Goal: Task Accomplishment & Management: Use online tool/utility

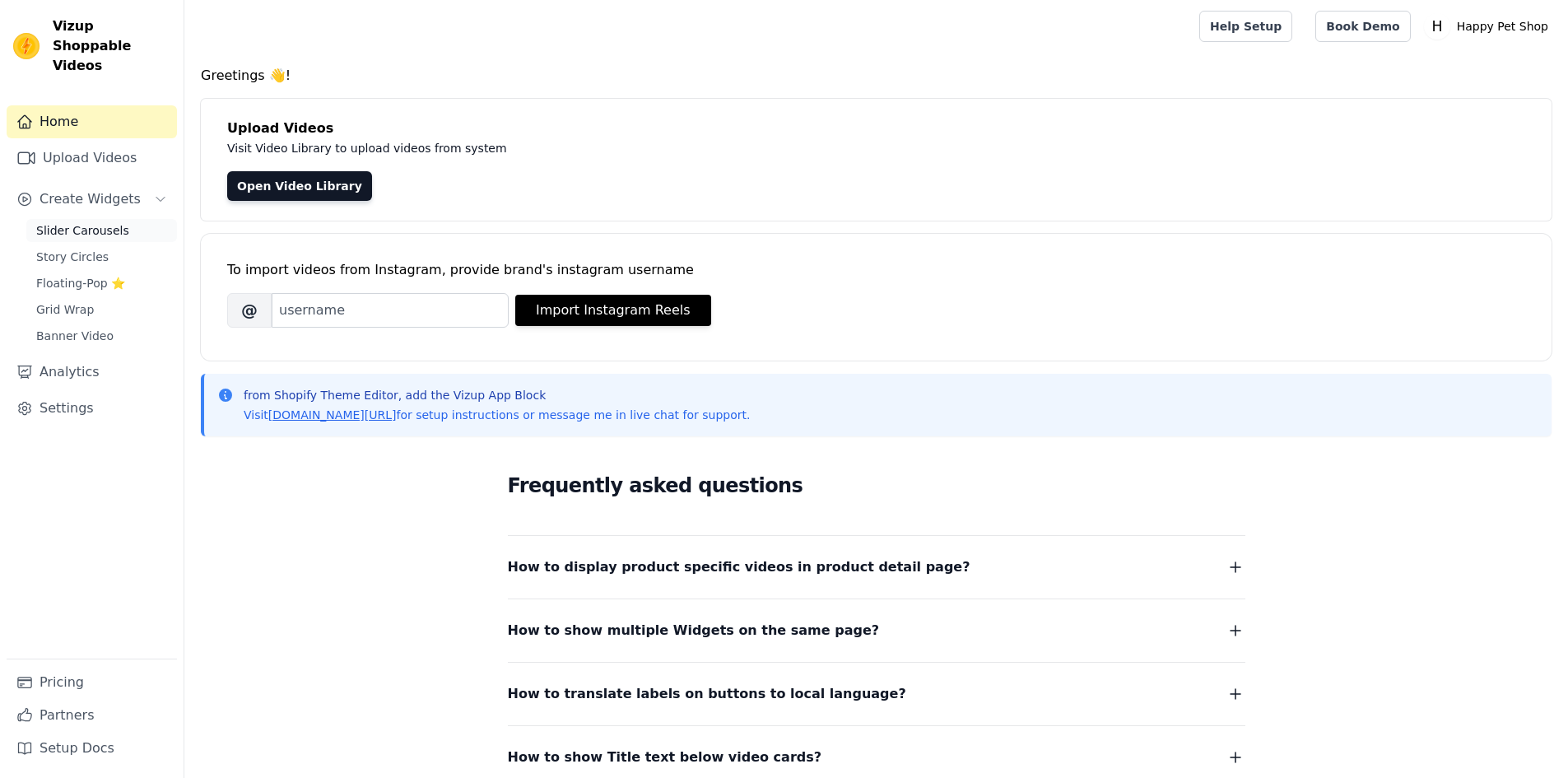
click at [79, 223] on span "Slider Carousels" at bounding box center [82, 230] width 93 height 17
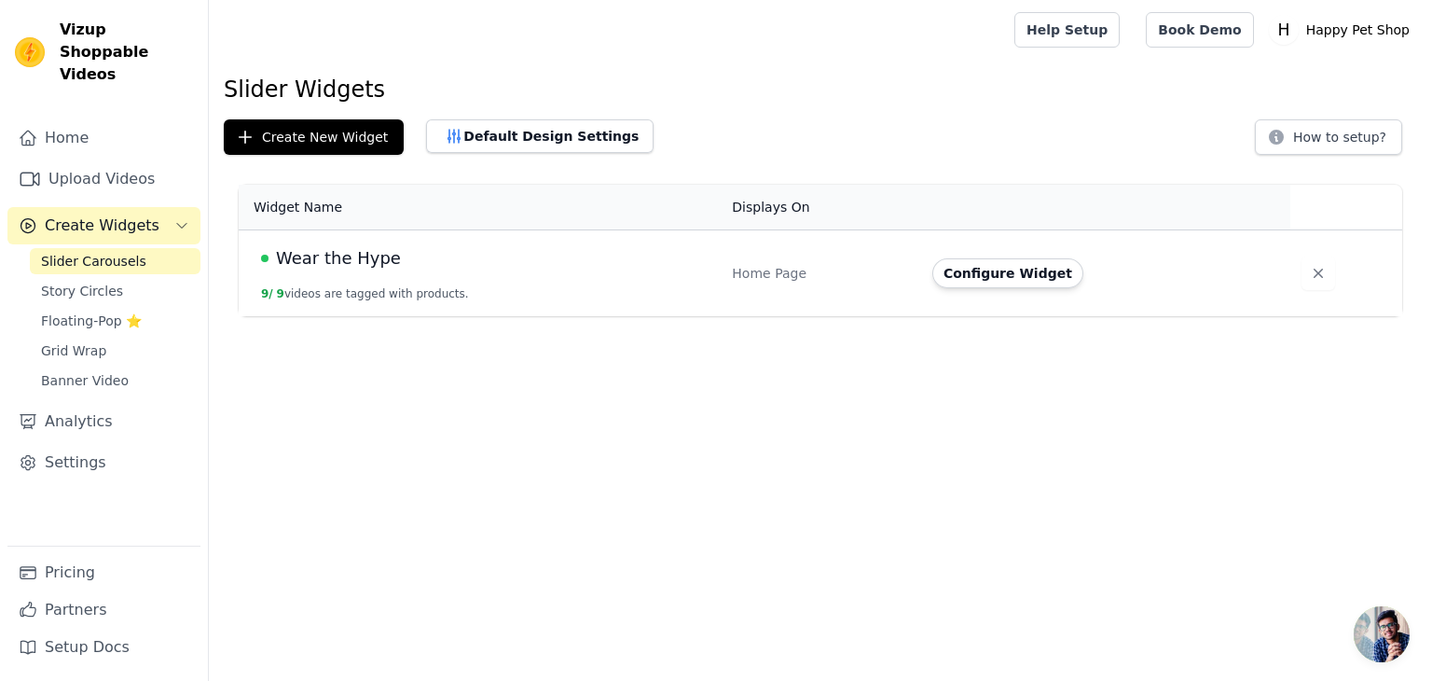
drag, startPoint x: 1300, startPoint y: 422, endPoint x: 1237, endPoint y: 338, distance: 104.6
click at [1300, 316] on html "Vizup Shoppable Videos Home Upload Videos Create Widgets Slider Carousels Story…" at bounding box center [716, 158] width 1432 height 316
click at [925, 316] on html "Vizup Shoppable Videos Home Upload Videos Create Widgets Slider Carousels Story…" at bounding box center [716, 158] width 1432 height 316
click at [1242, 316] on html "Vizup Shoppable Videos Home Upload Videos Create Widgets Slider Carousels Story…" at bounding box center [716, 158] width 1432 height 316
click at [798, 255] on td "Home Page" at bounding box center [821, 273] width 200 height 87
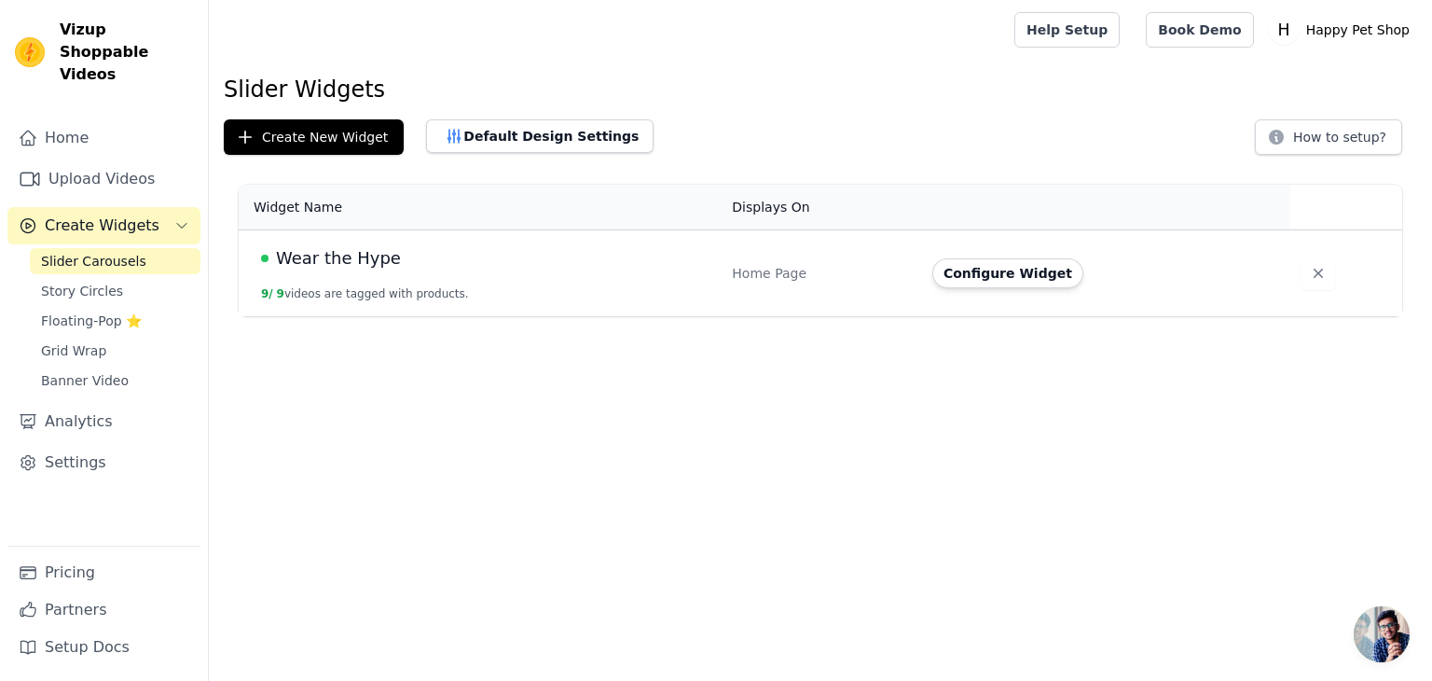
click at [675, 269] on div "Wear the Hype" at bounding box center [485, 258] width 448 height 26
click at [778, 271] on div "Home Page" at bounding box center [821, 273] width 178 height 19
click at [984, 273] on button "Configure Widget" at bounding box center [1007, 273] width 151 height 30
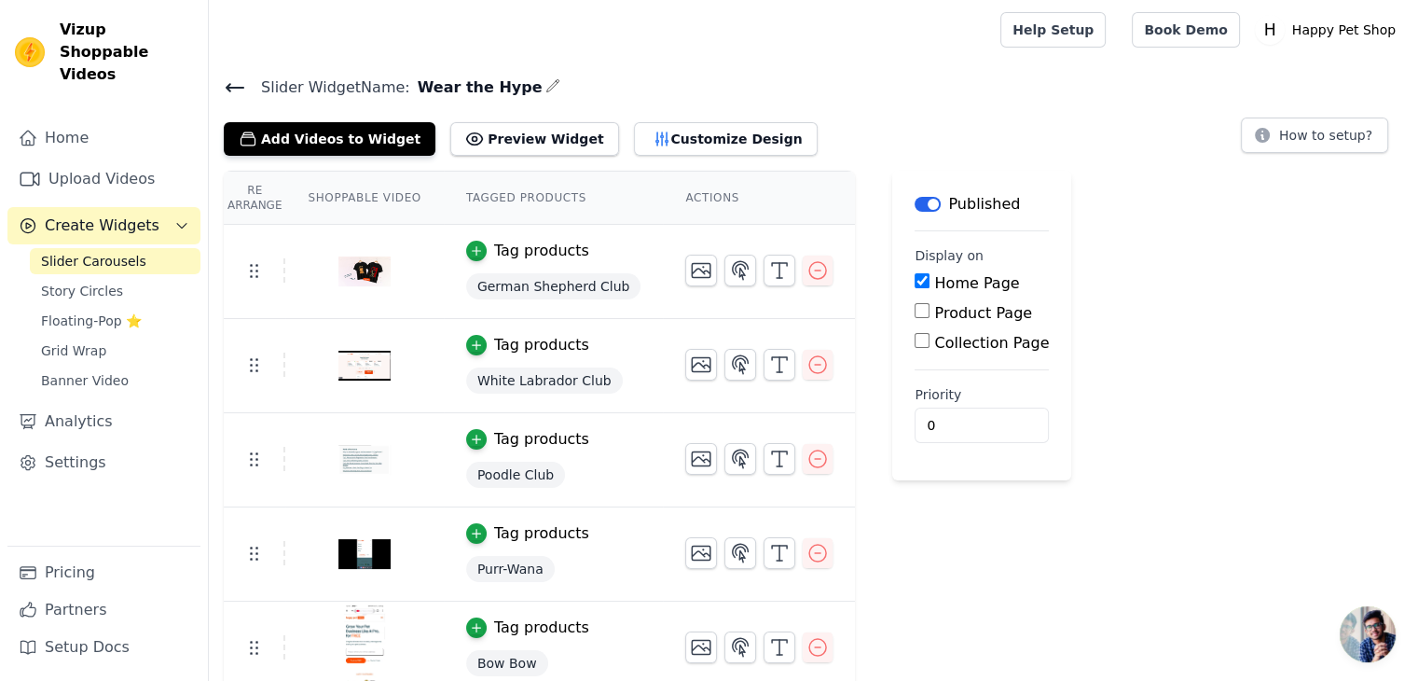
click at [234, 87] on icon at bounding box center [235, 87] width 17 height 7
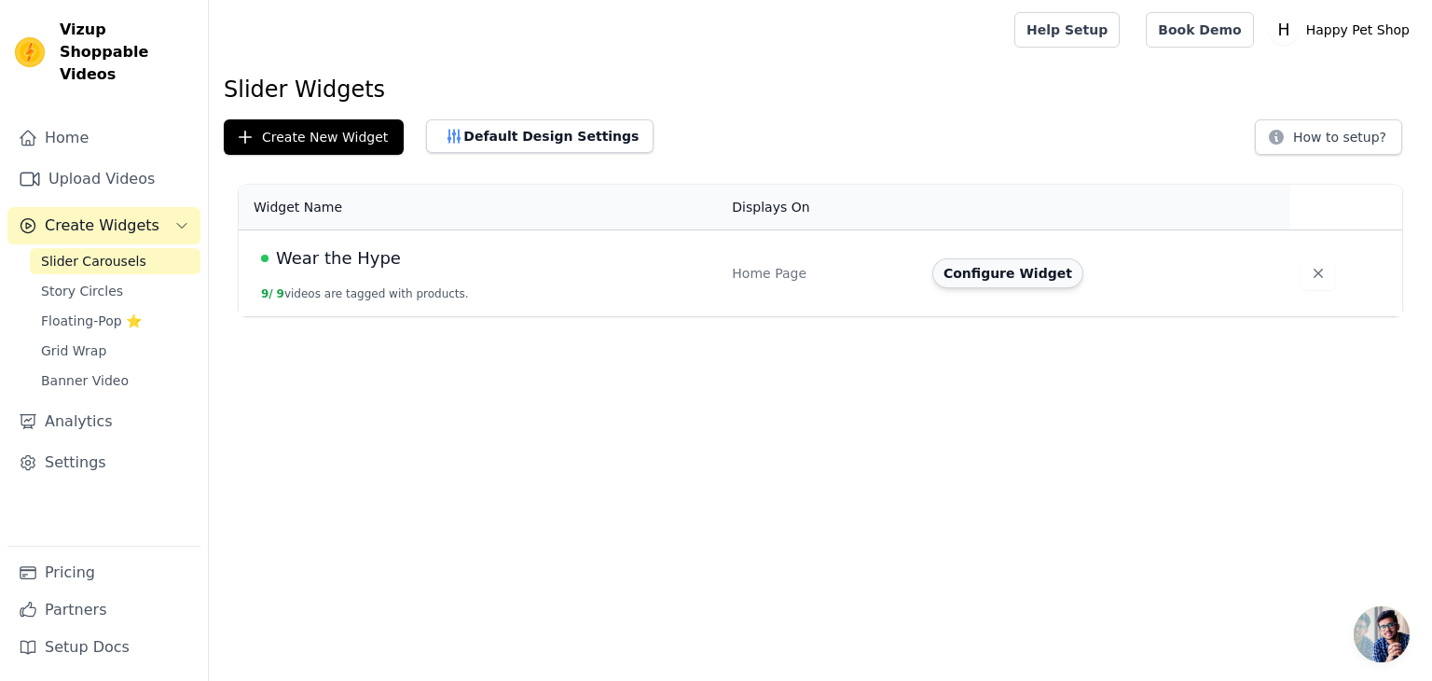
click at [985, 271] on button "Configure Widget" at bounding box center [1007, 273] width 151 height 30
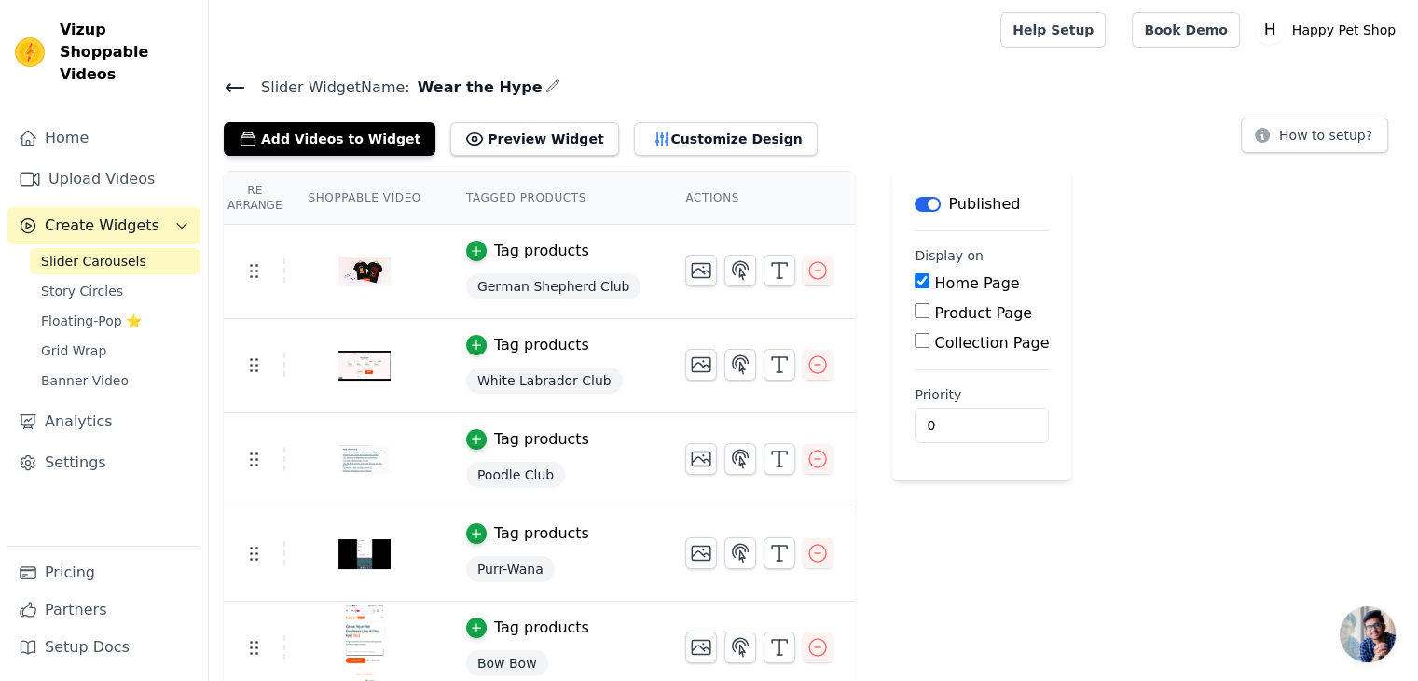
click at [375, 273] on img at bounding box center [364, 272] width 52 height 90
click at [317, 143] on button "Add Videos to Widget" at bounding box center [330, 139] width 212 height 34
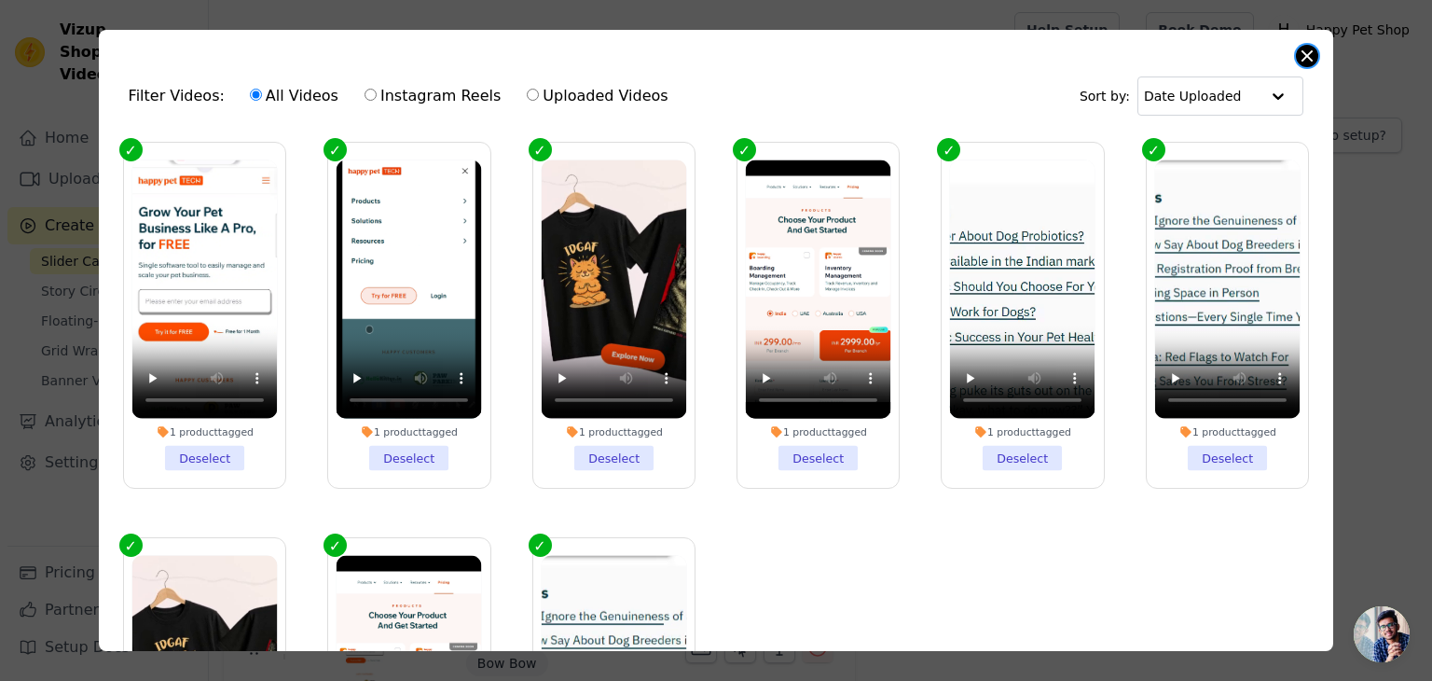
click at [1310, 58] on button "Close modal" at bounding box center [1307, 56] width 22 height 22
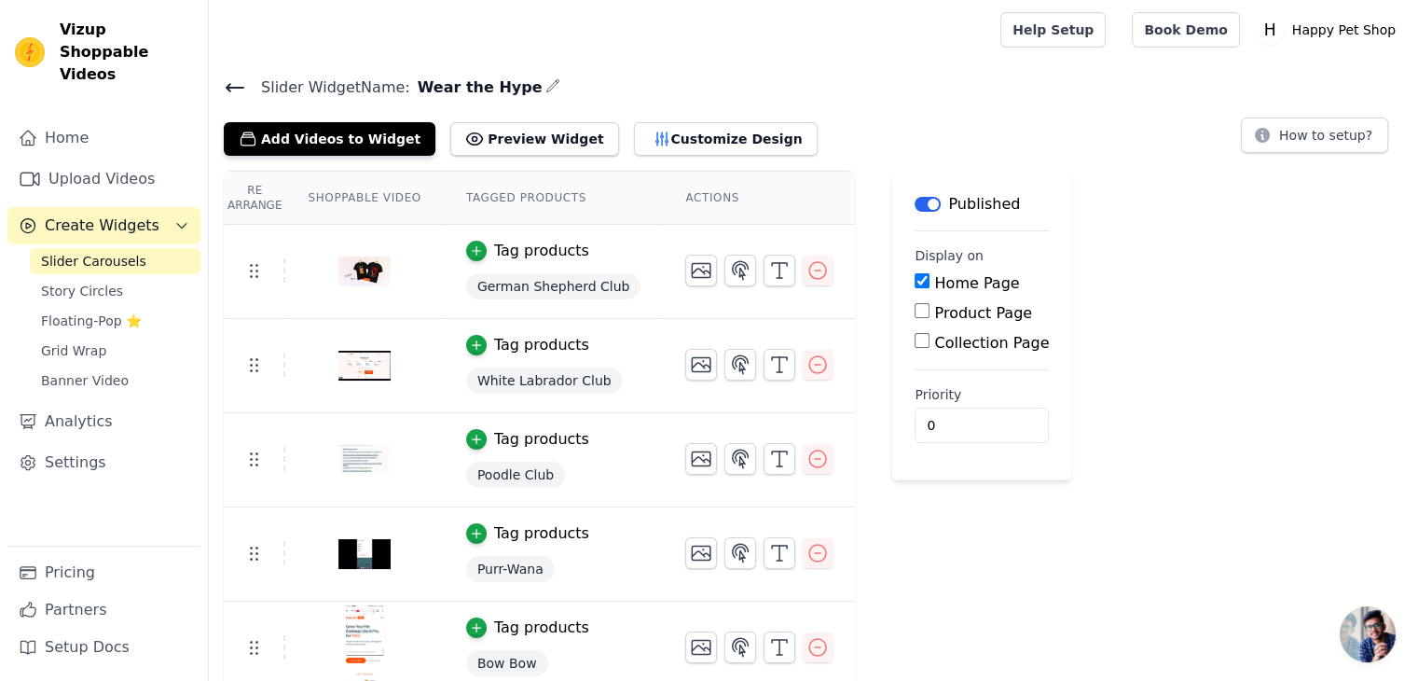
click at [235, 93] on icon at bounding box center [235, 87] width 22 height 22
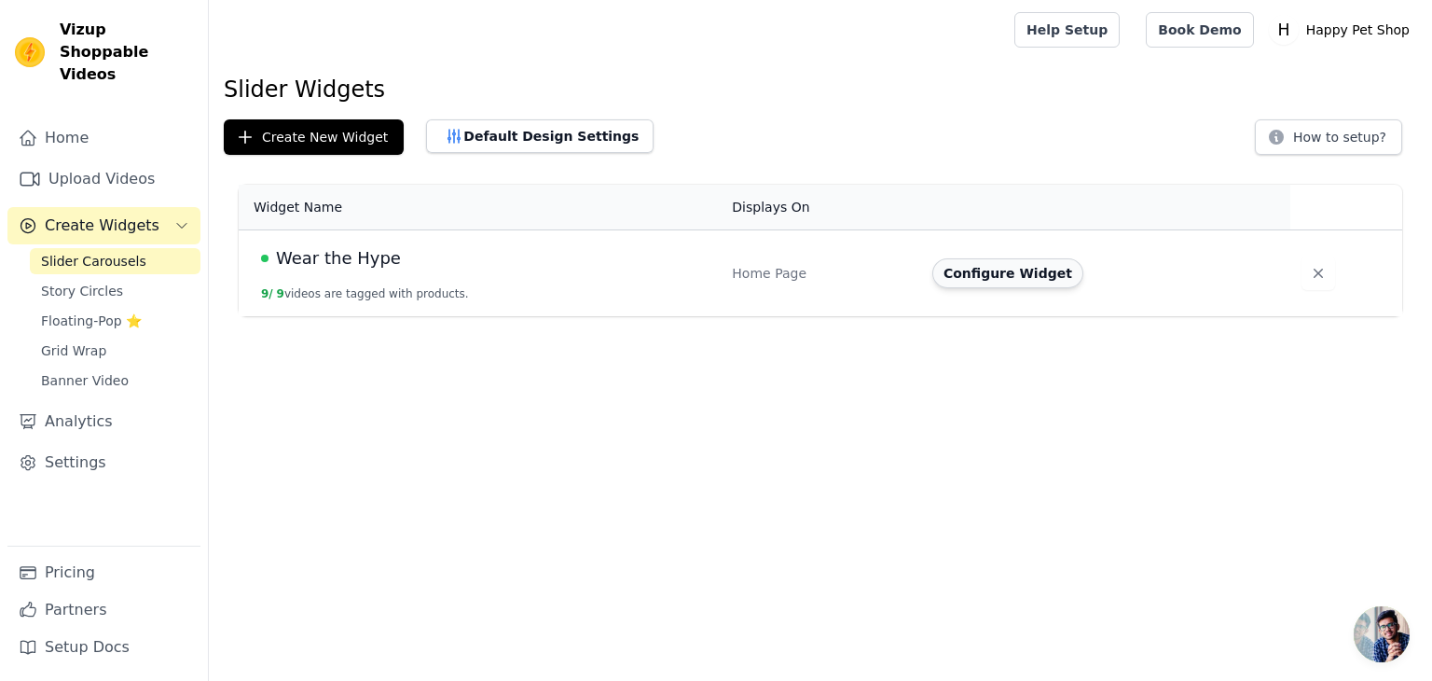
click at [986, 266] on button "Configure Widget" at bounding box center [1007, 273] width 151 height 30
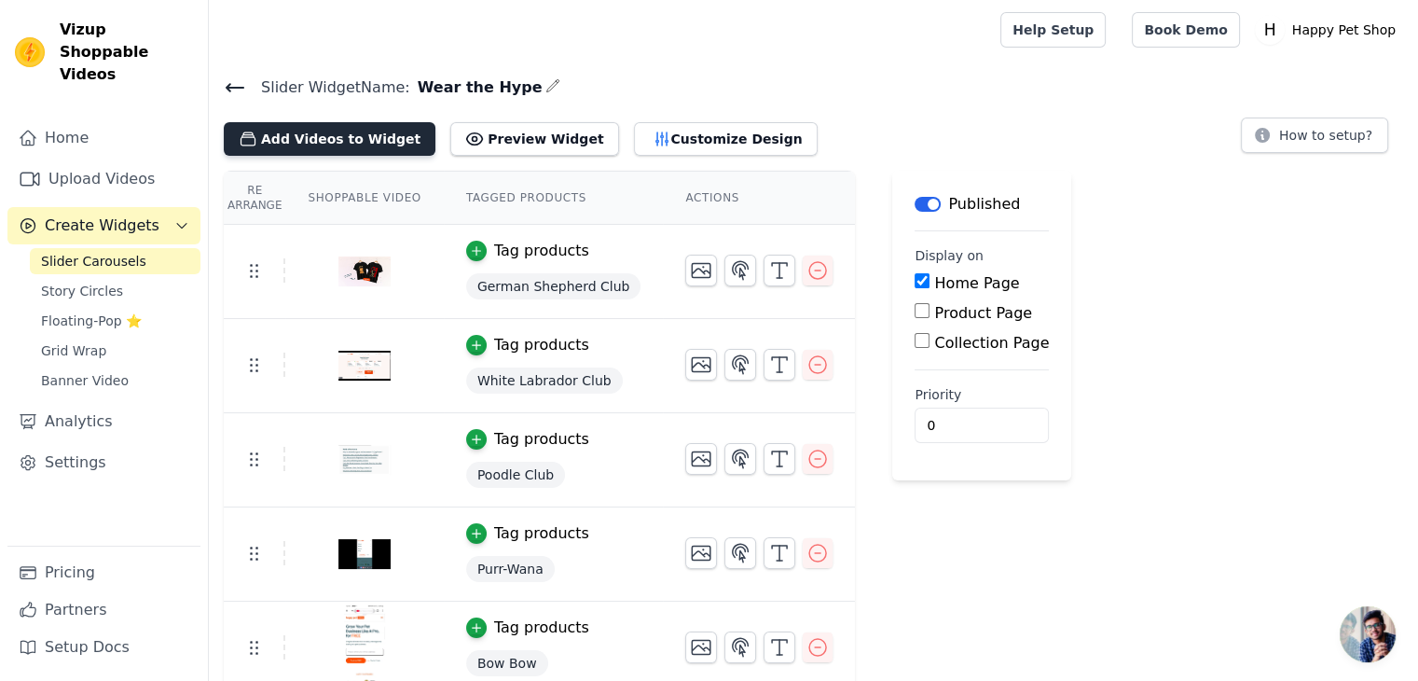
click at [315, 139] on button "Add Videos to Widget" at bounding box center [330, 139] width 212 height 34
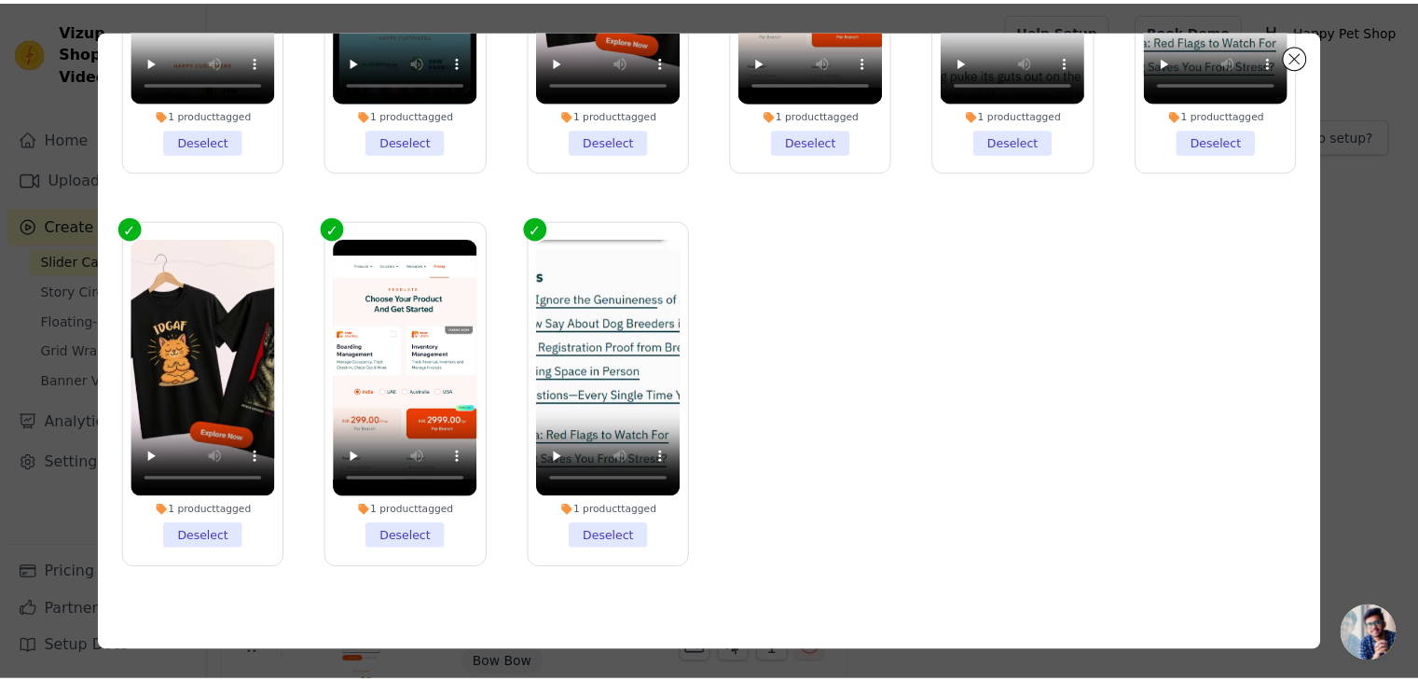
scroll to position [161, 0]
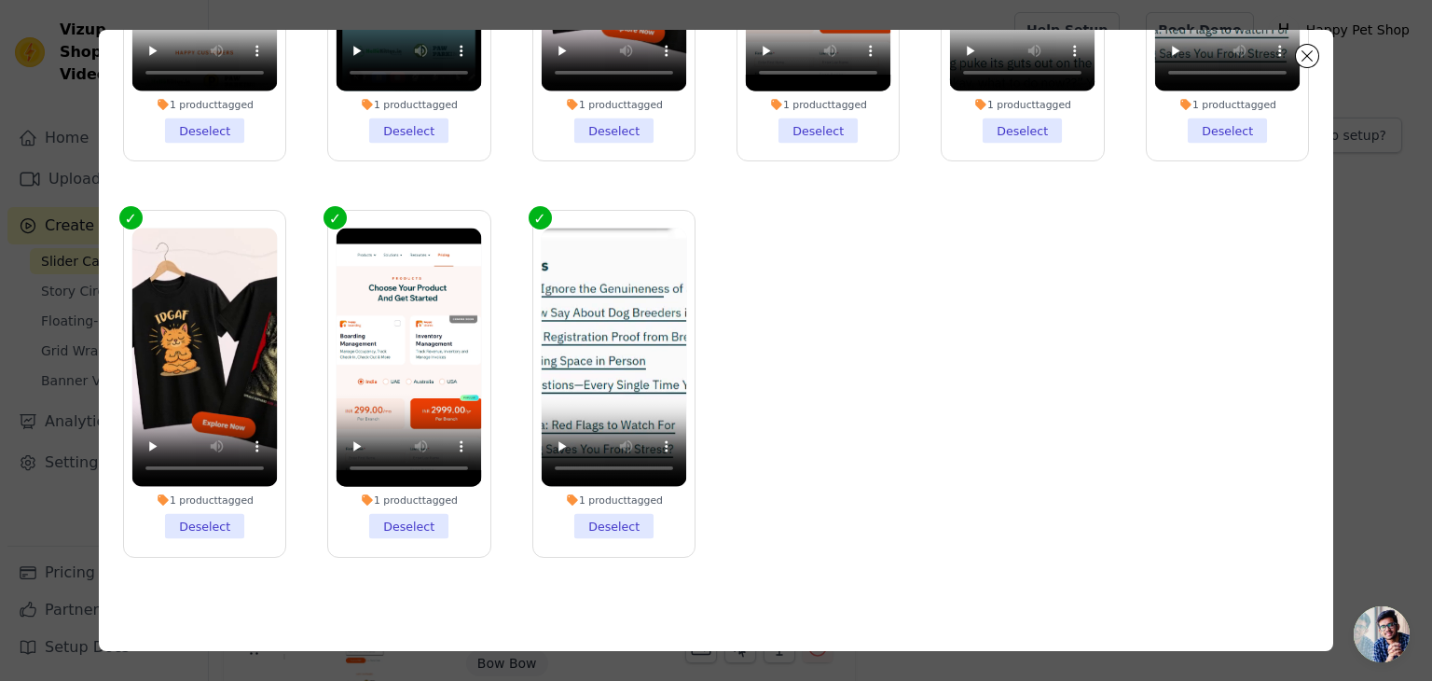
click at [1343, 407] on div "Filter Videos: All Videos Instagram Reels Uploaded Videos Sort by: Date Uploade…" at bounding box center [716, 340] width 1373 height 681
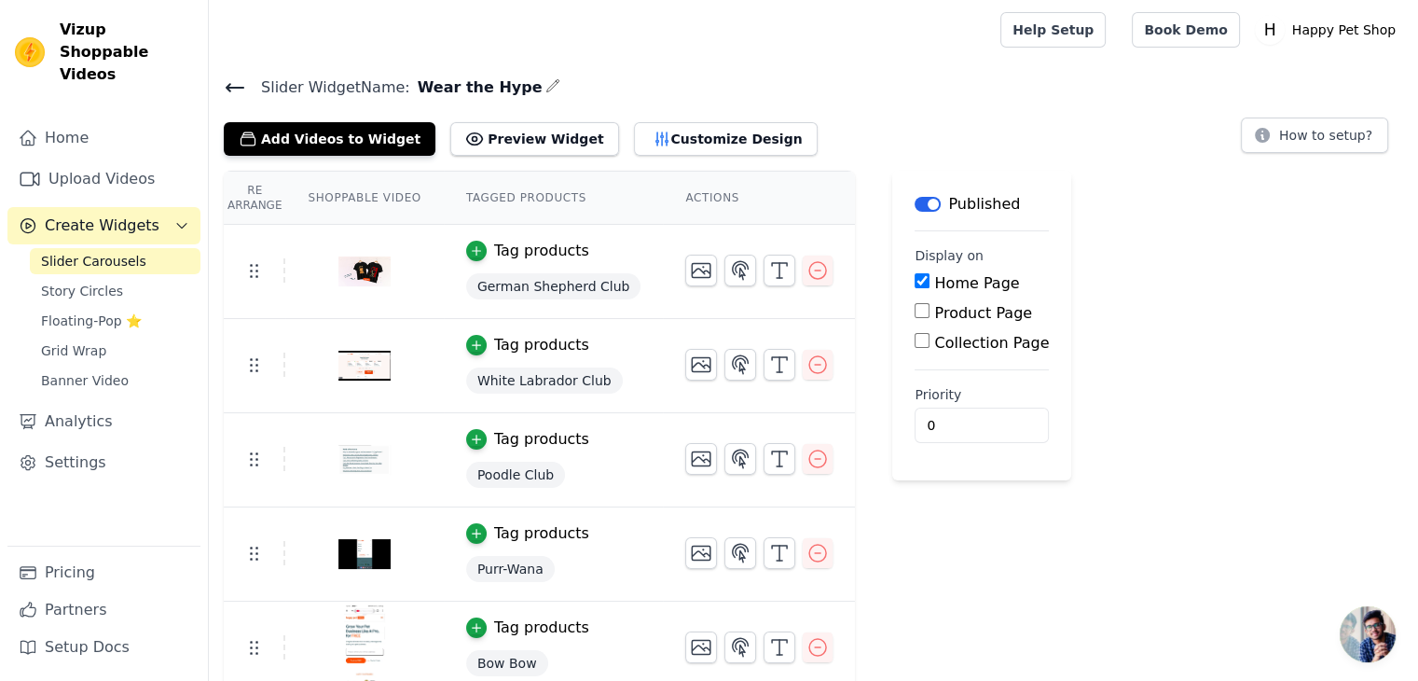
click at [236, 83] on icon at bounding box center [235, 87] width 22 height 22
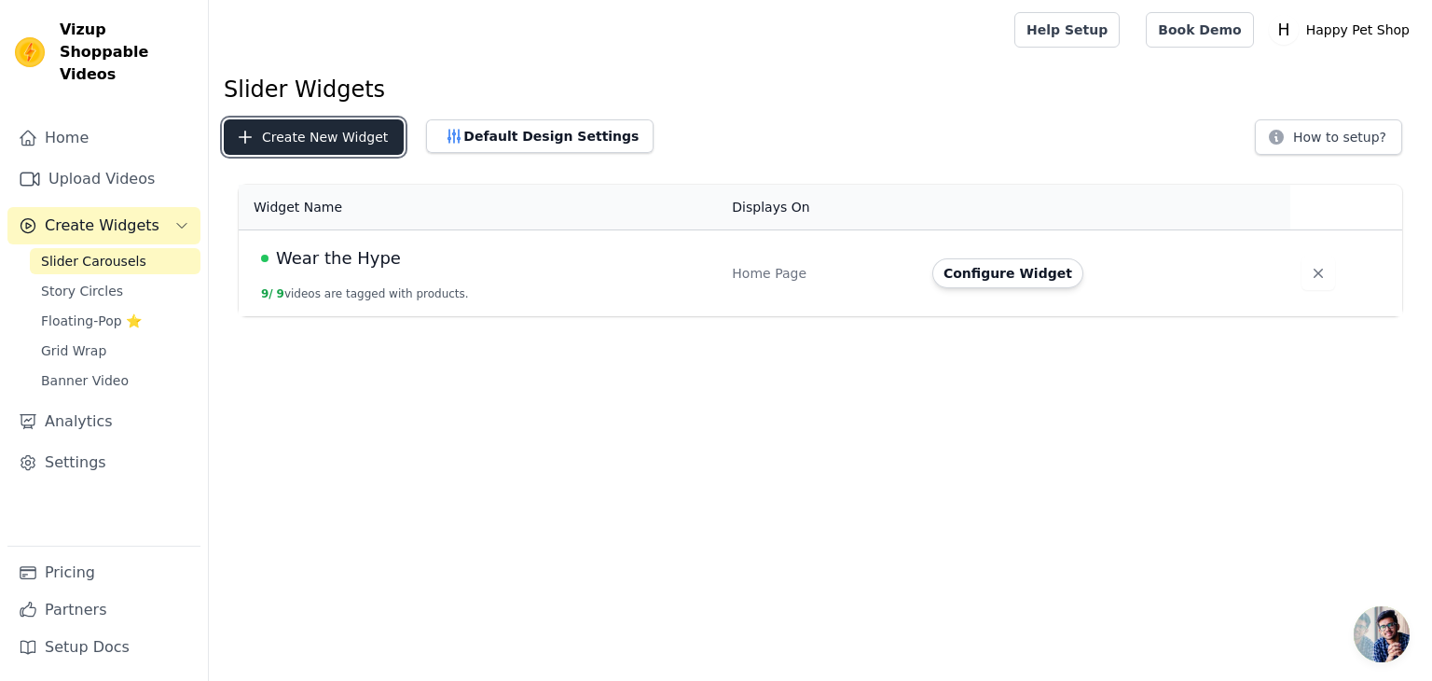
click at [318, 142] on button "Create New Widget" at bounding box center [314, 136] width 180 height 35
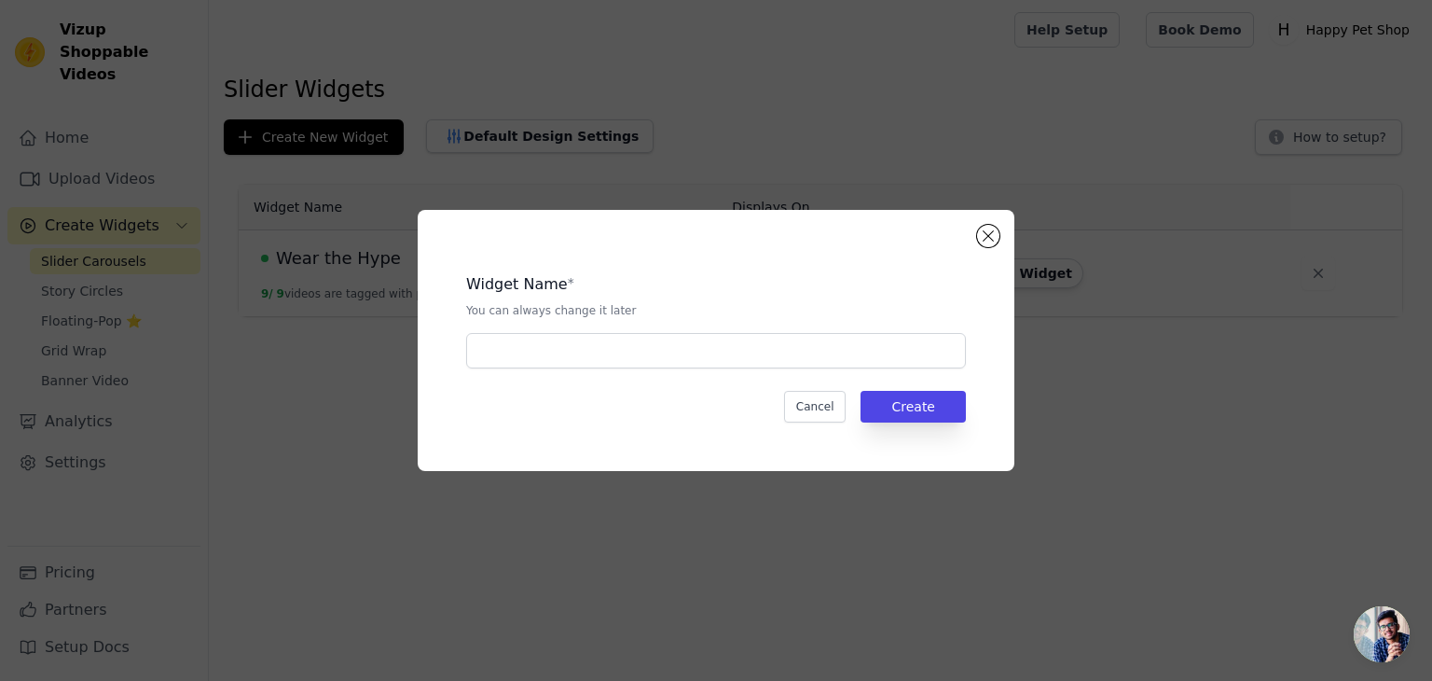
click at [328, 504] on div "Widget Name * You can always change it later Cancel Create" at bounding box center [716, 340] width 1432 height 681
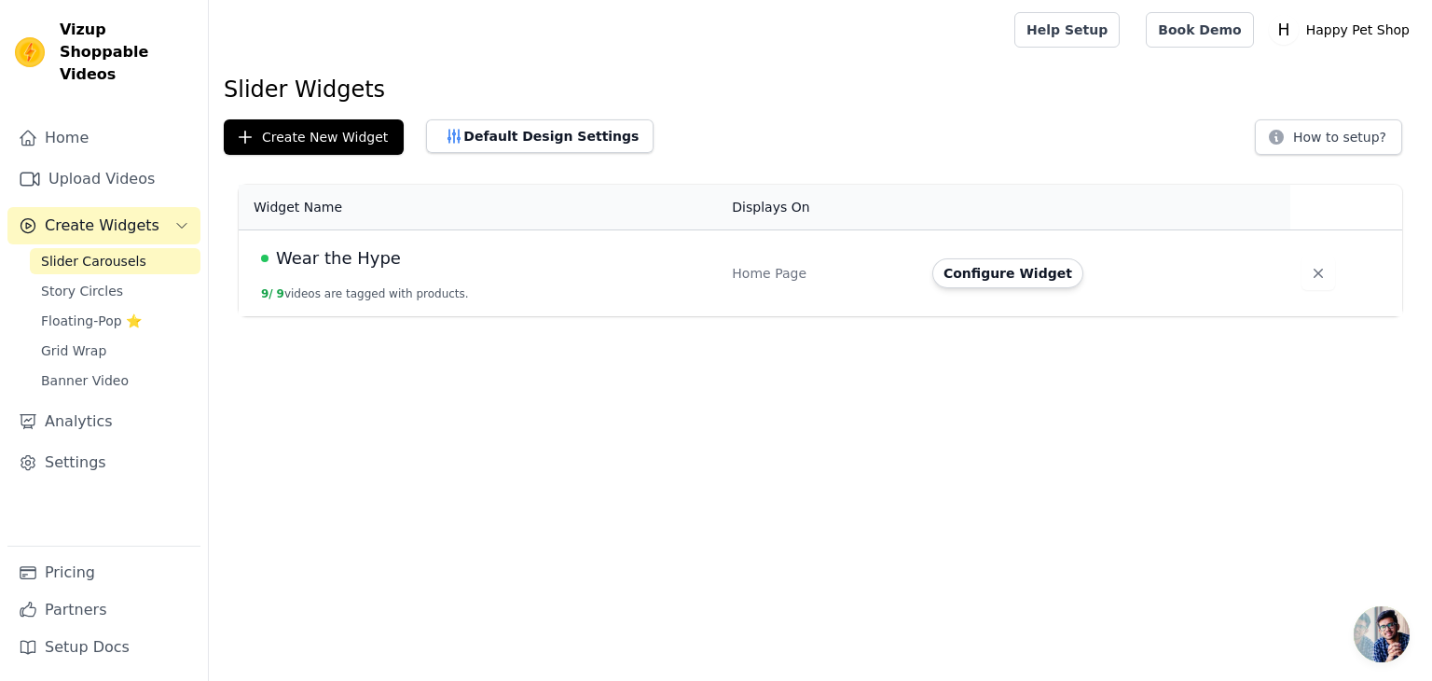
click at [347, 237] on td "Wear the Hype 9 / 9 videos are tagged with products." at bounding box center [480, 273] width 482 height 87
click at [342, 266] on span "Wear the Hype" at bounding box center [338, 258] width 125 height 26
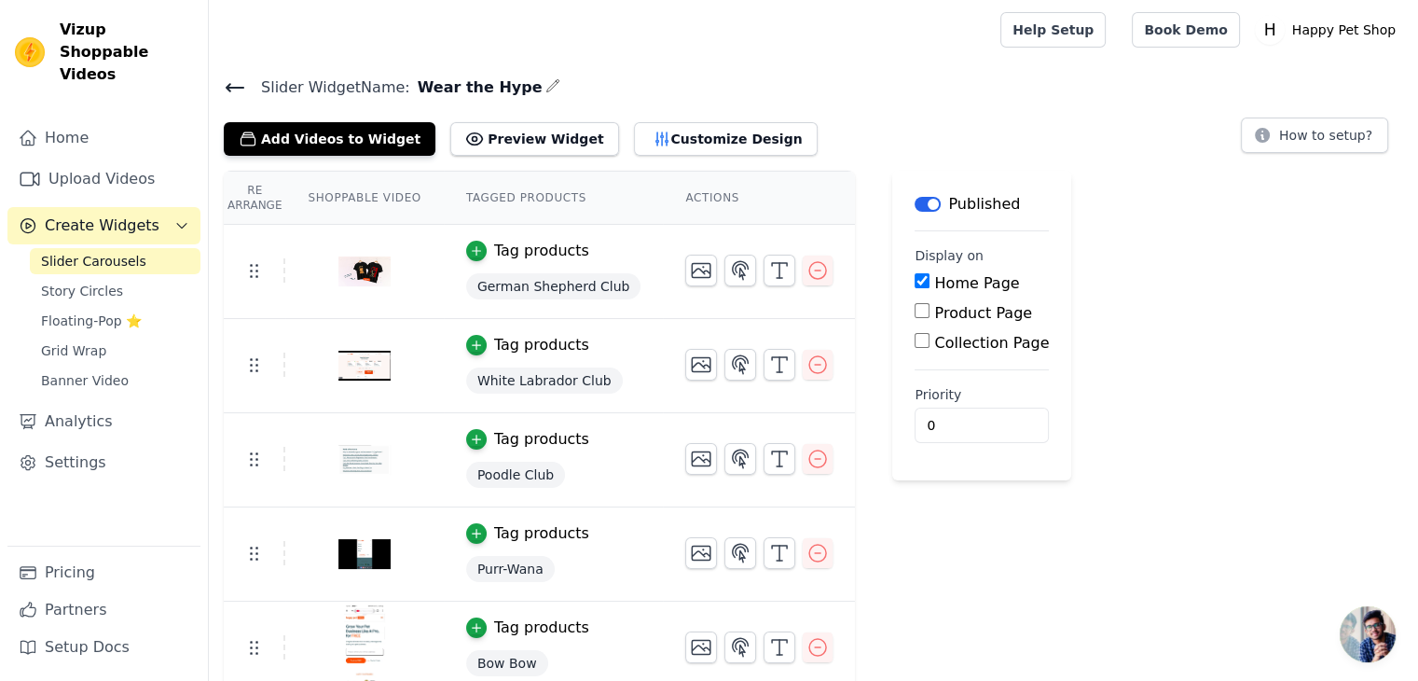
click at [371, 271] on img at bounding box center [364, 272] width 52 height 90
click at [343, 145] on button "Add Videos to Widget" at bounding box center [330, 139] width 212 height 34
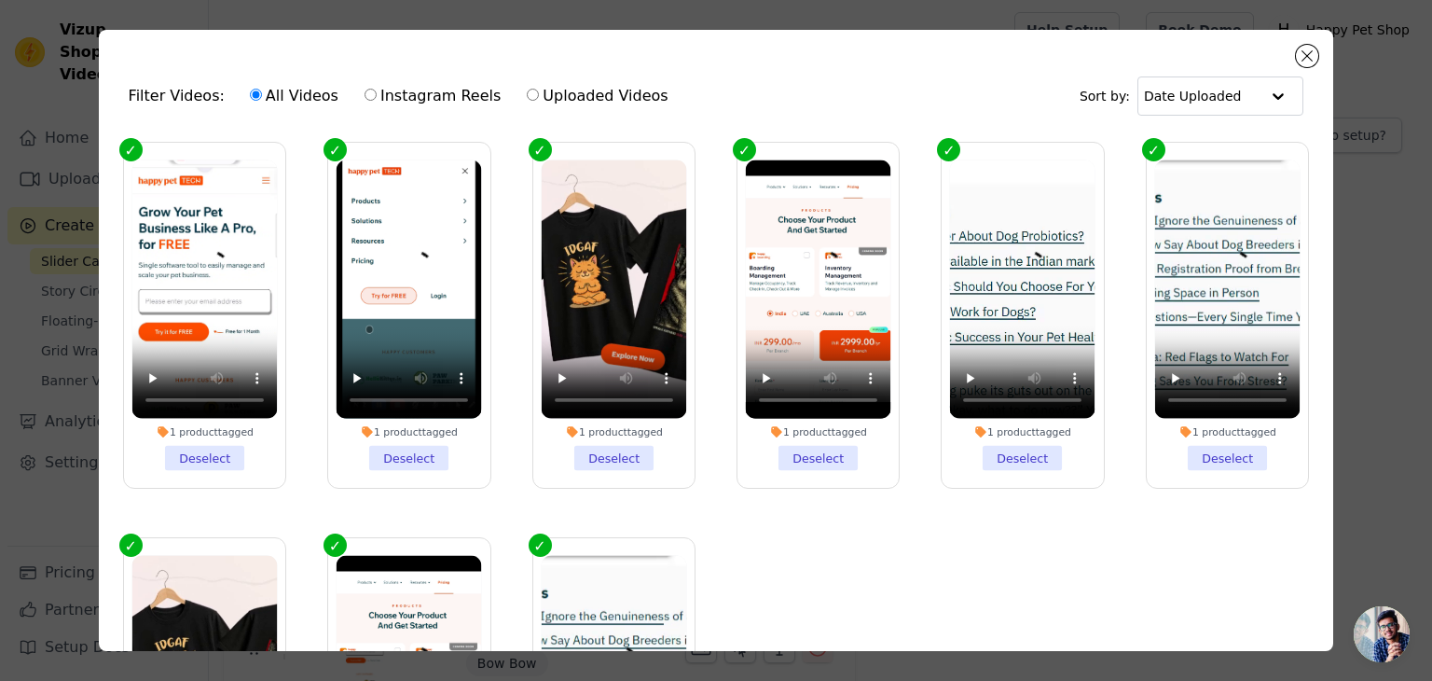
click at [1298, 71] on div "Filter Videos: All Videos Instagram Reels Uploaded Videos Sort by: Date Uploaded" at bounding box center [717, 96] width 1206 height 73
click at [1300, 60] on button "Close modal" at bounding box center [1307, 56] width 22 height 22
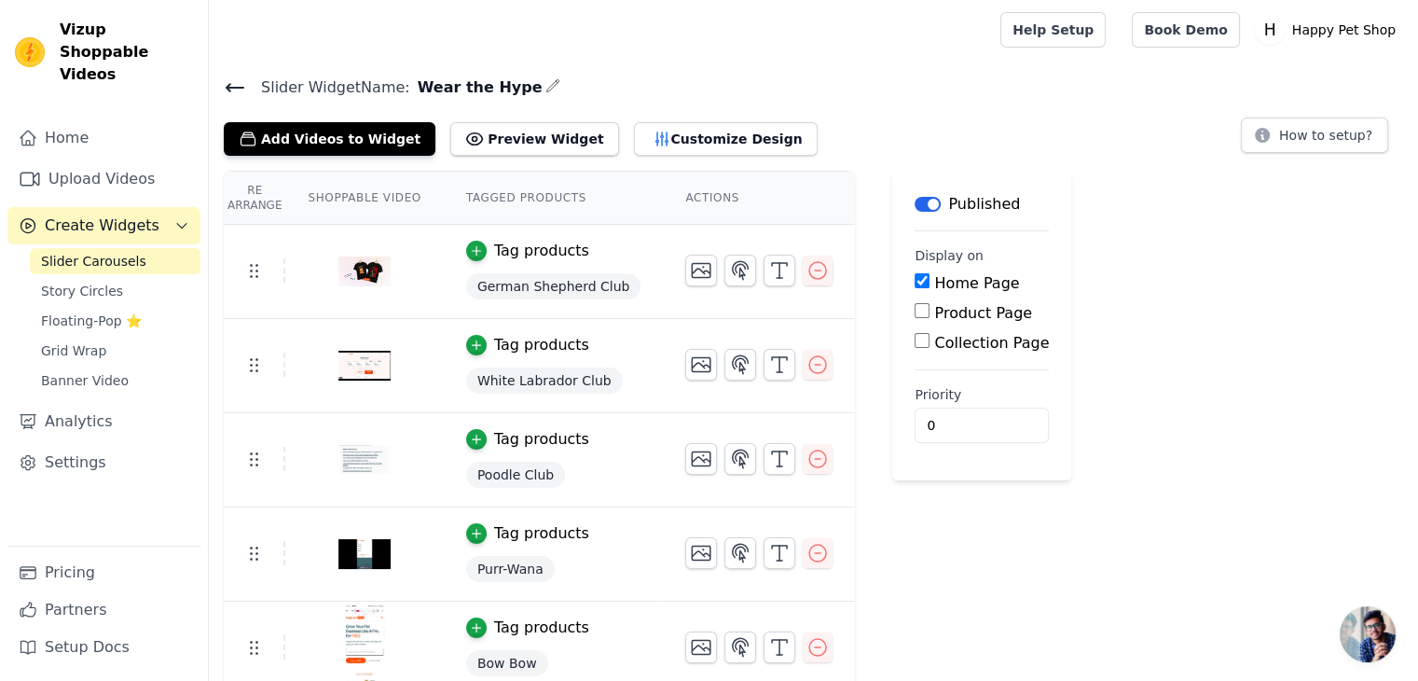
click at [41, 214] on div "Create Widgets" at bounding box center [89, 225] width 141 height 22
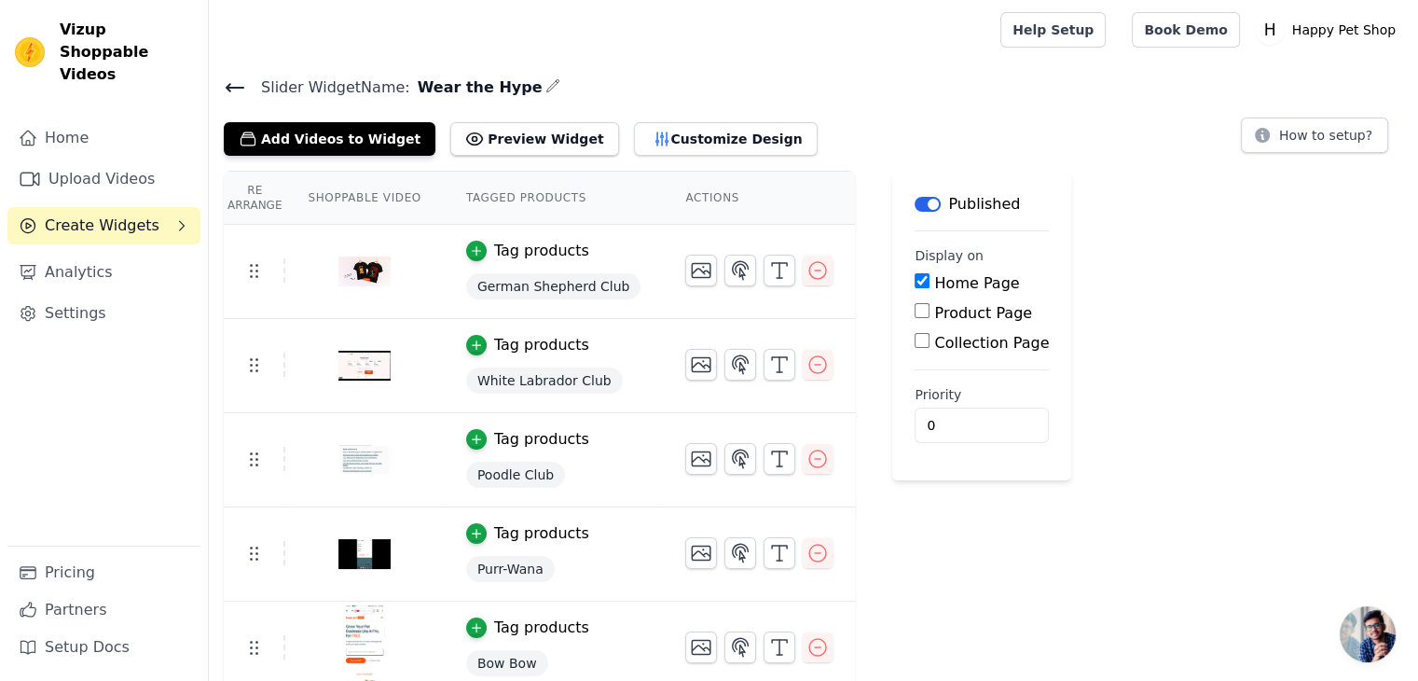
click at [72, 214] on span "Create Widgets" at bounding box center [102, 225] width 115 height 22
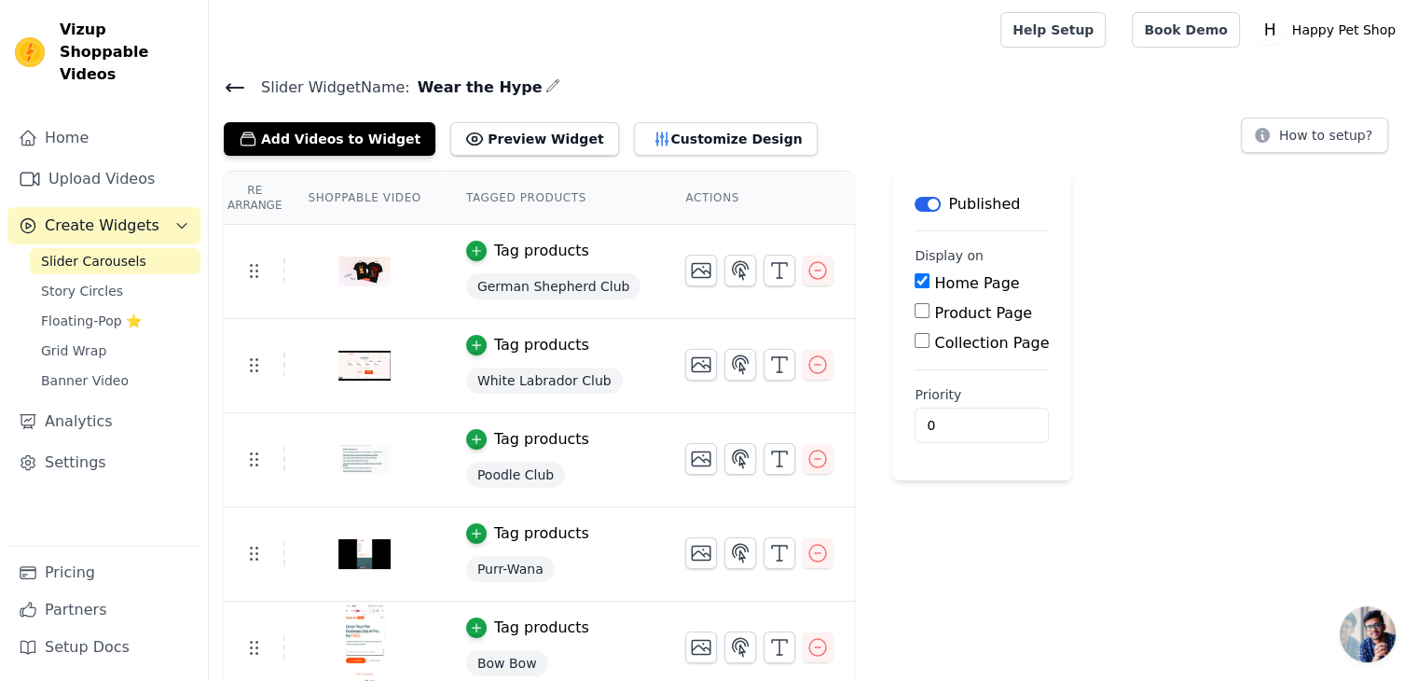
click at [76, 252] on span "Slider Carousels" at bounding box center [93, 261] width 105 height 19
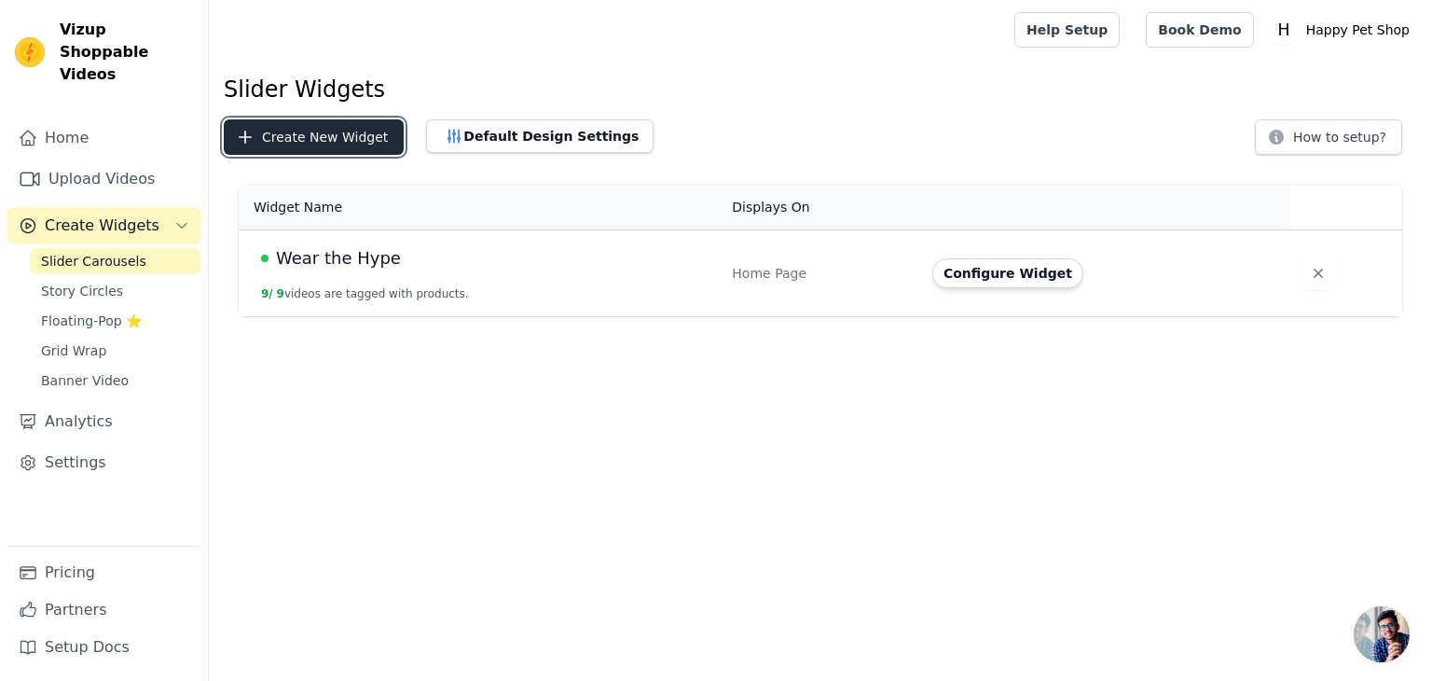
click at [322, 147] on button "Create New Widget" at bounding box center [314, 136] width 180 height 35
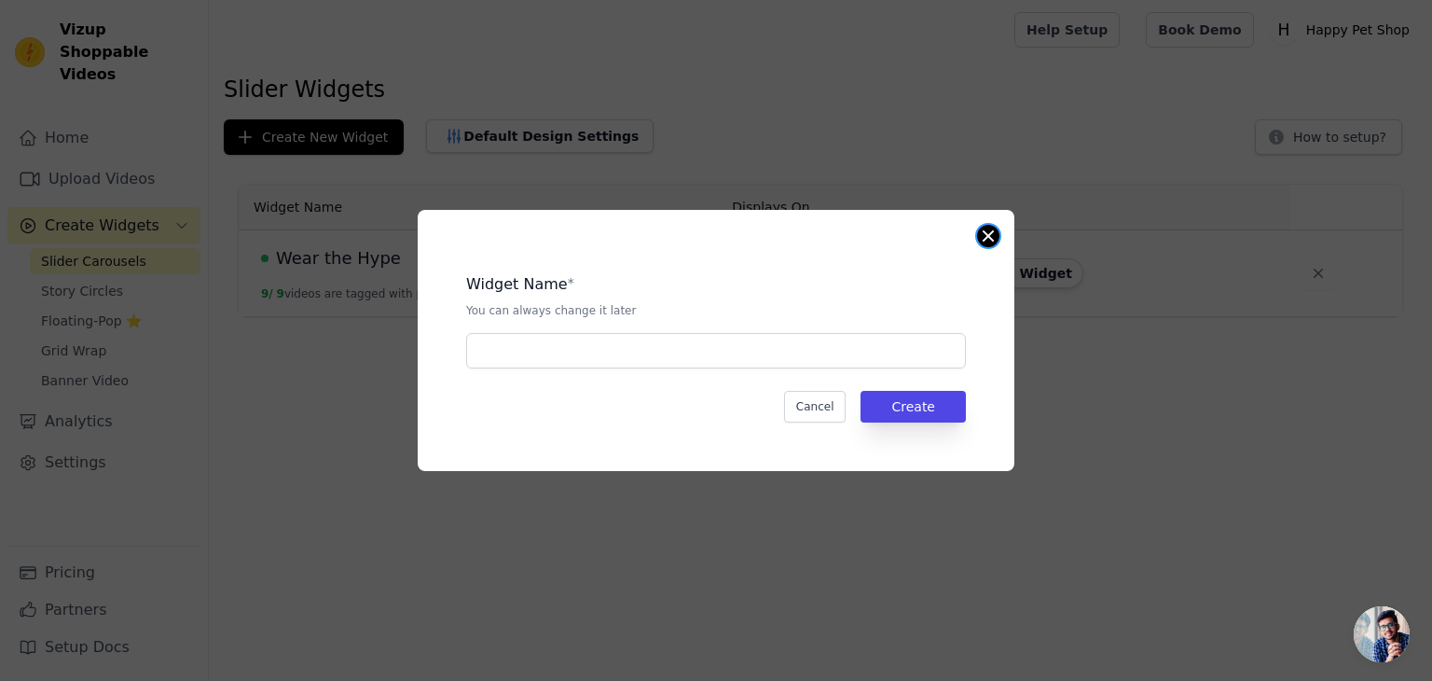
click at [996, 236] on button "Close modal" at bounding box center [988, 236] width 22 height 22
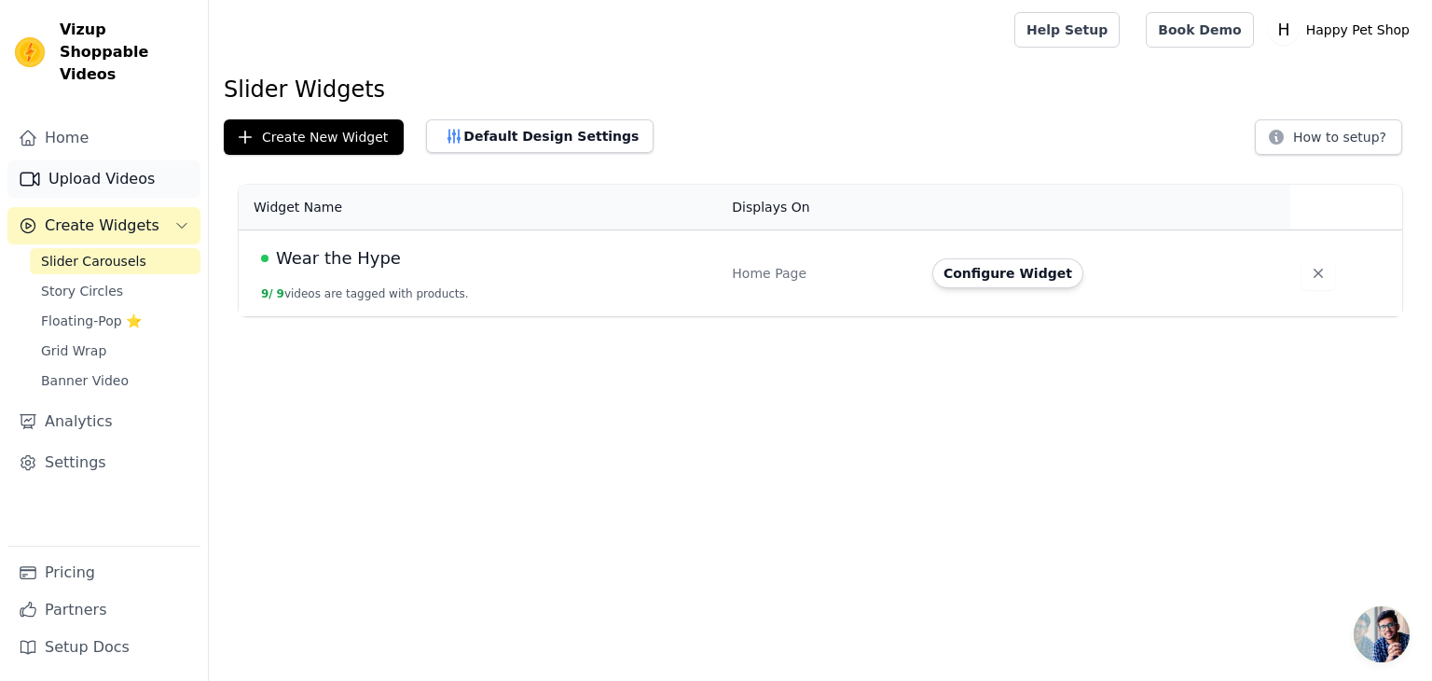
click at [116, 160] on link "Upload Videos" at bounding box center [103, 178] width 193 height 37
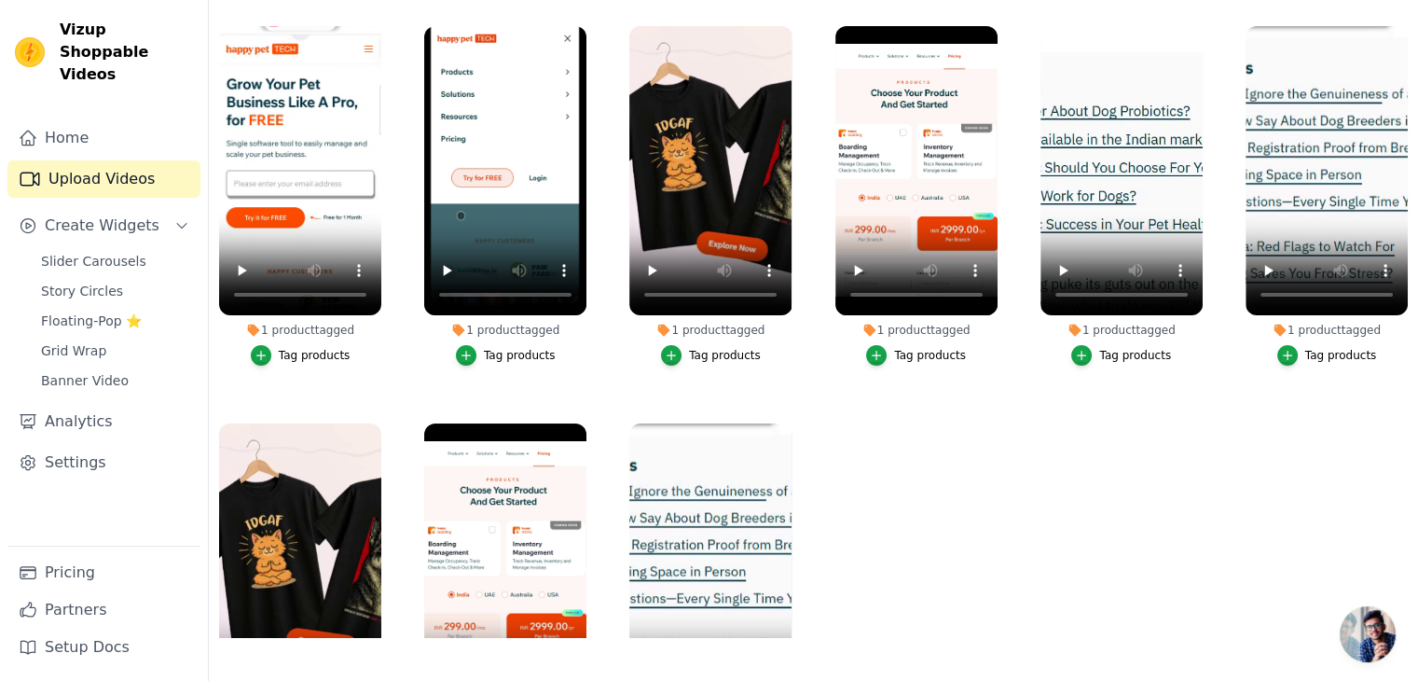
click at [297, 348] on div "Tag products" at bounding box center [315, 355] width 72 height 15
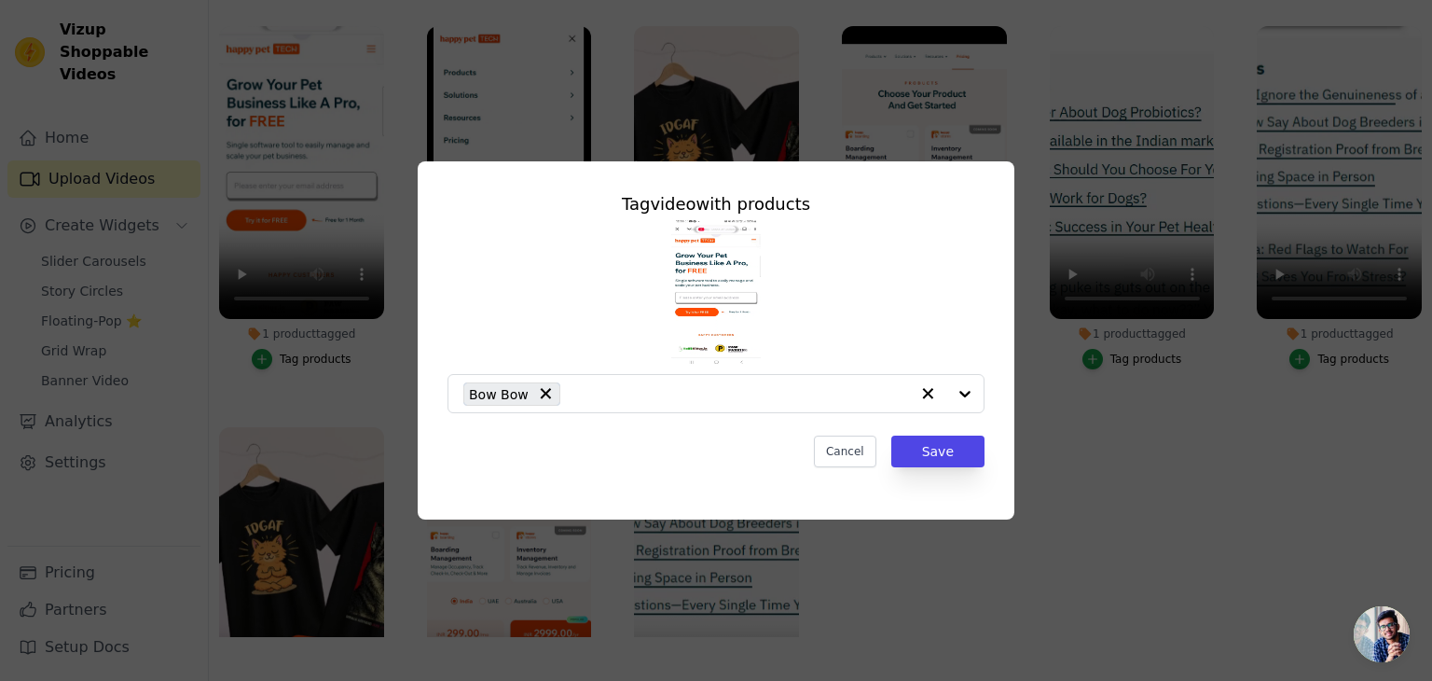
click at [802, 572] on div "Tag video with products Bow Bow Cancel Save" at bounding box center [716, 340] width 1432 height 681
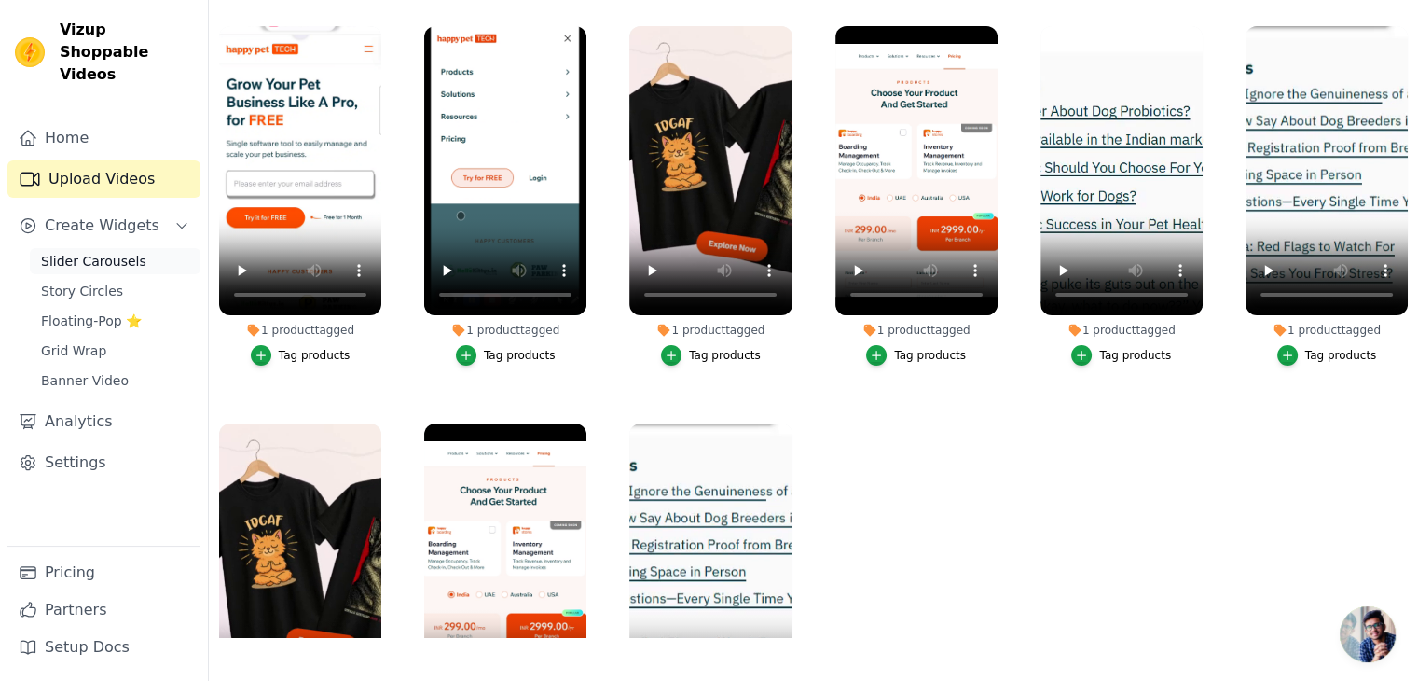
click at [114, 252] on span "Slider Carousels" at bounding box center [93, 261] width 105 height 19
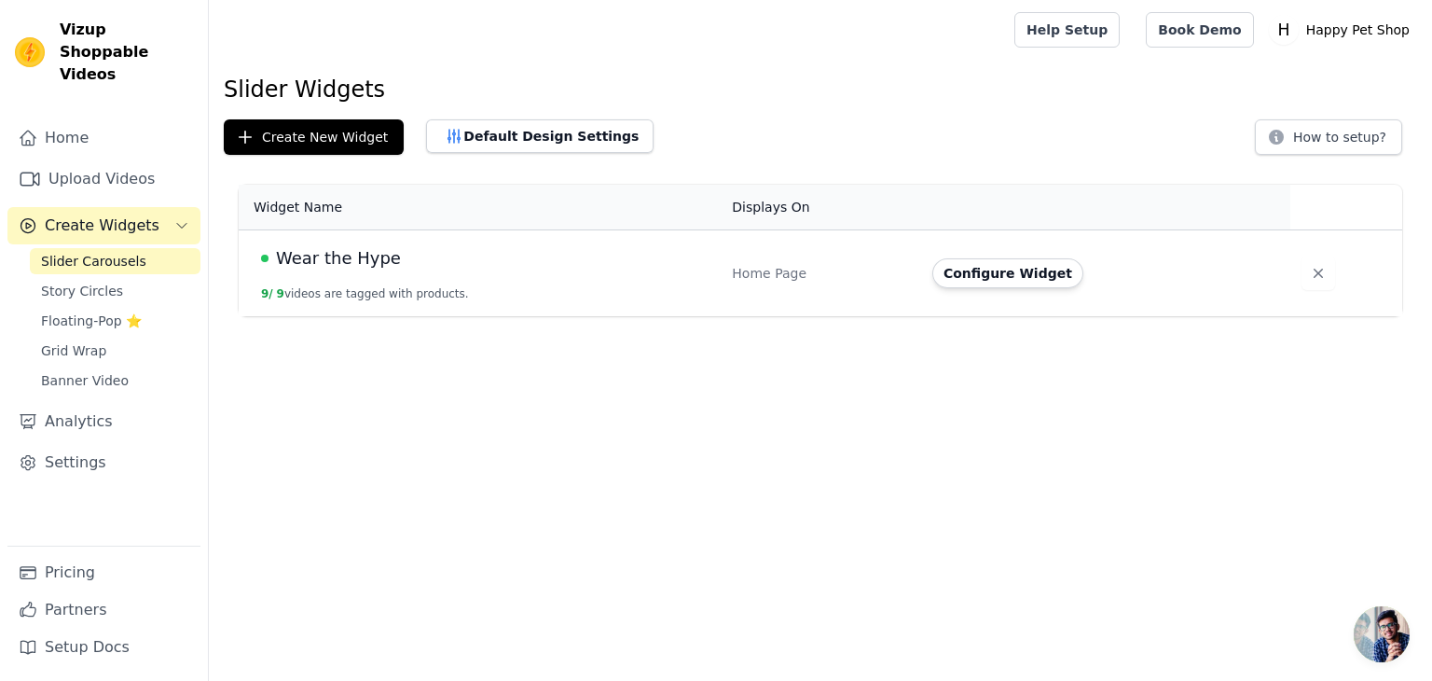
click at [1042, 280] on button "Configure Widget" at bounding box center [1007, 273] width 151 height 30
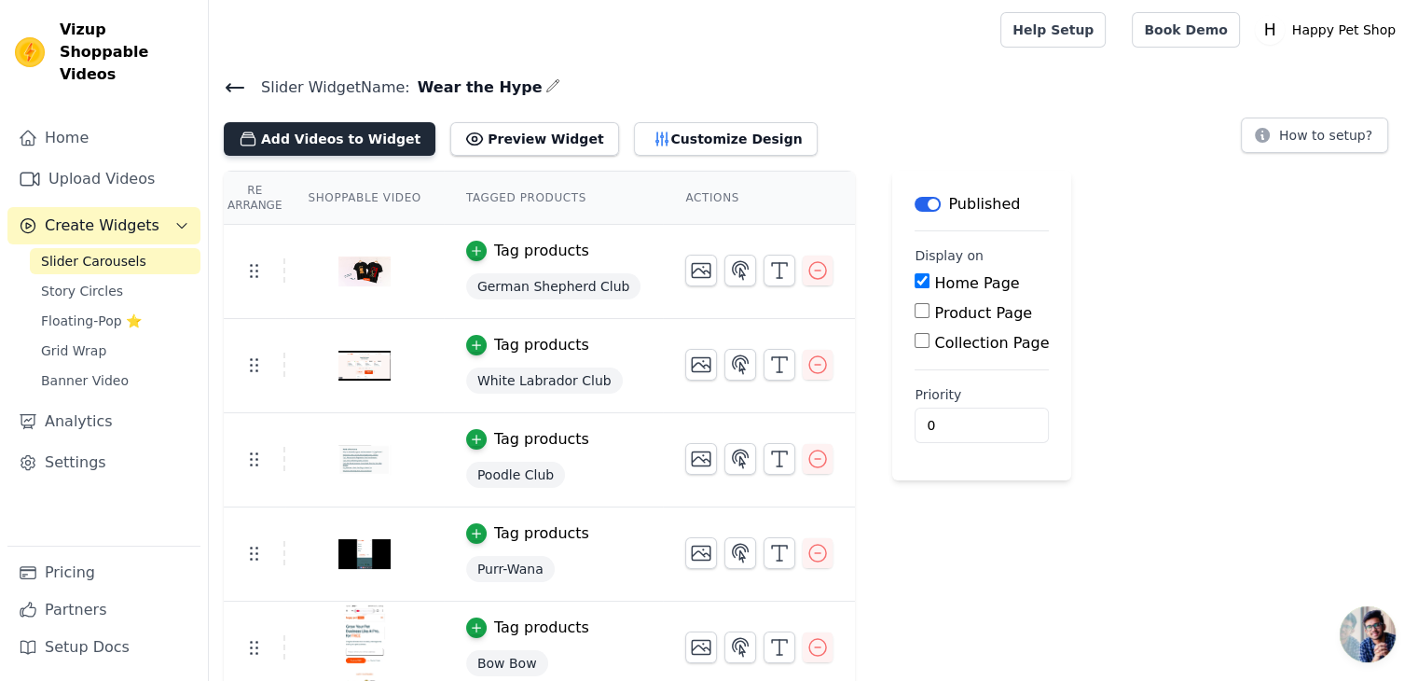
click at [294, 143] on button "Add Videos to Widget" at bounding box center [330, 139] width 212 height 34
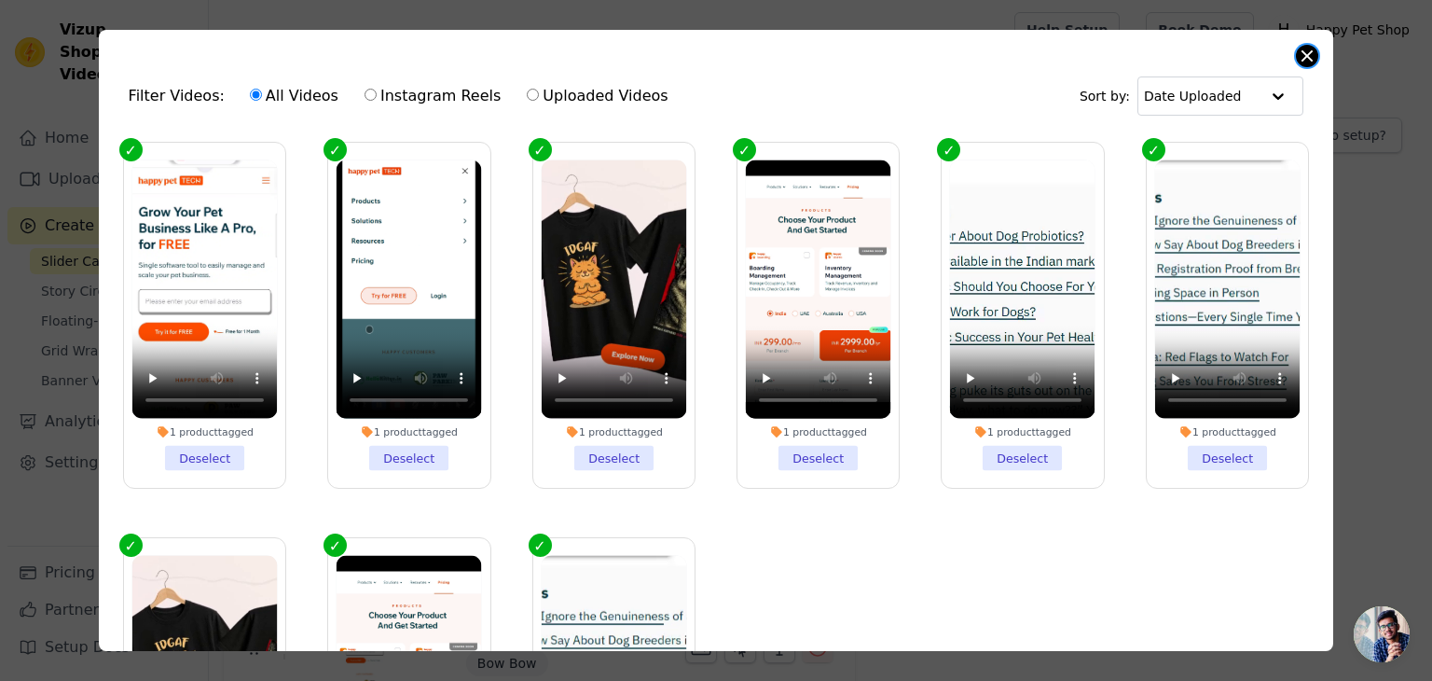
click at [1305, 56] on button "Close modal" at bounding box center [1307, 56] width 22 height 22
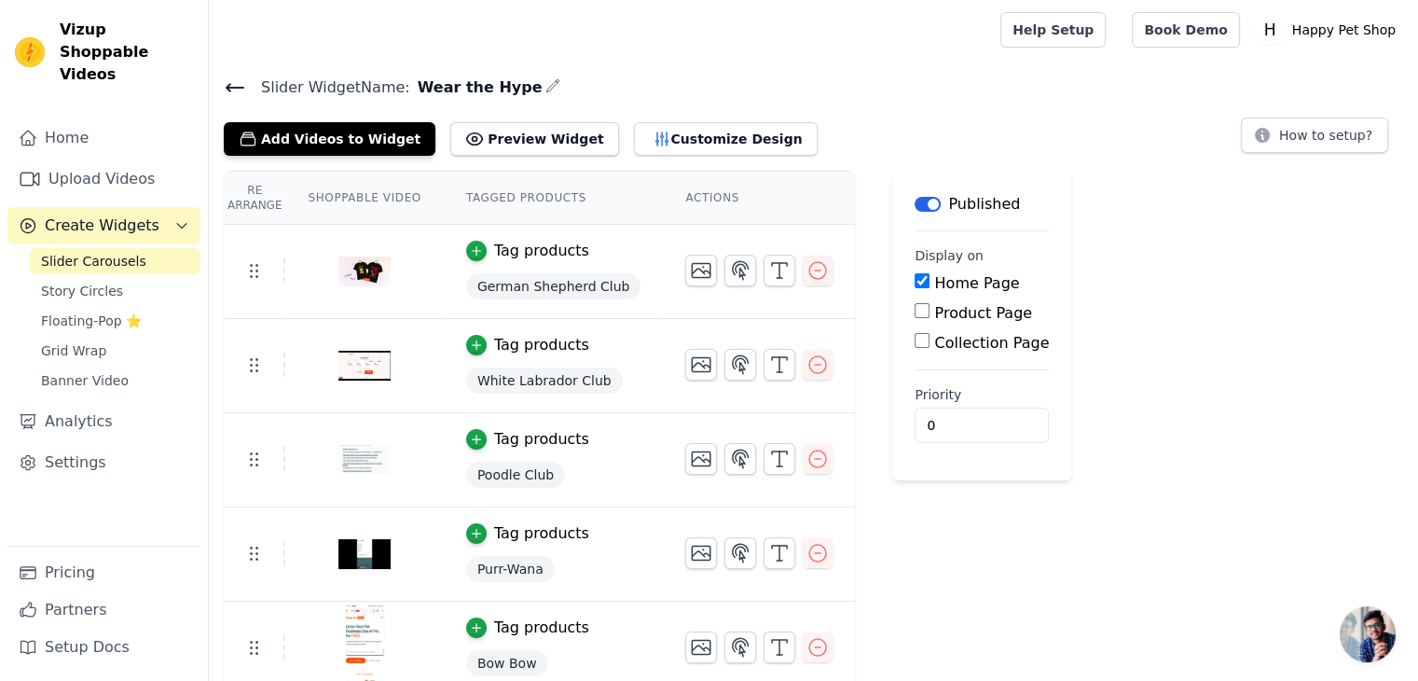
click at [234, 89] on icon at bounding box center [235, 87] width 22 height 22
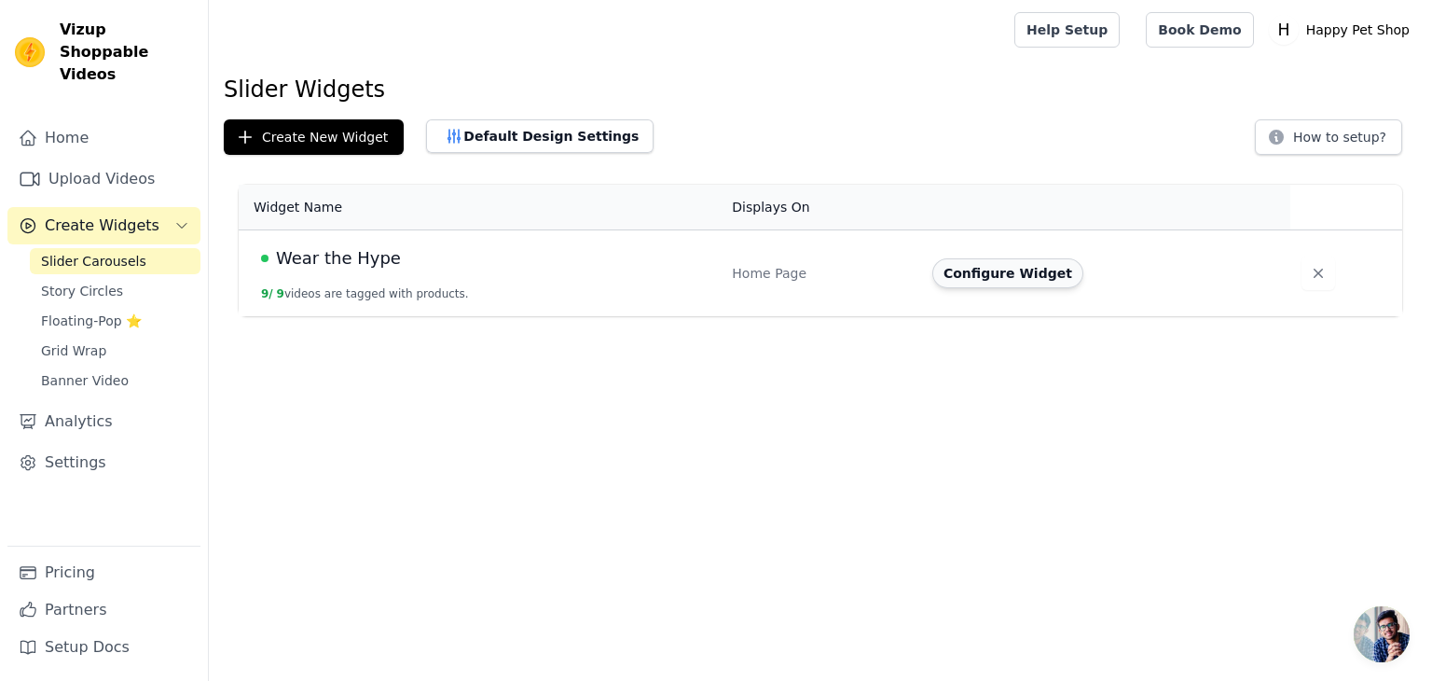
click at [986, 286] on button "Configure Widget" at bounding box center [1007, 273] width 151 height 30
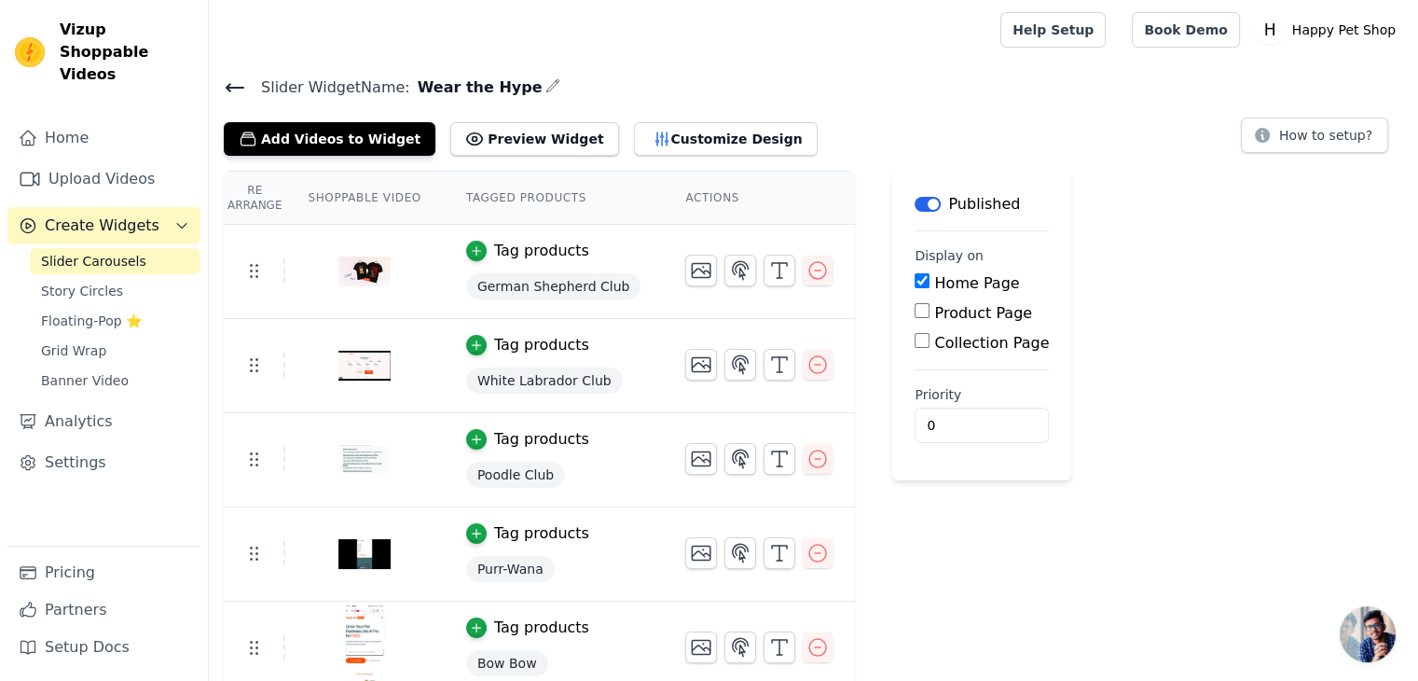
click at [295, 155] on div "Slider Widget Name: Wear the Hype Add Videos to Widget Preview Widget Customize…" at bounding box center [813, 574] width 1209 height 998
click at [304, 148] on button "Add Videos to Widget" at bounding box center [330, 139] width 212 height 34
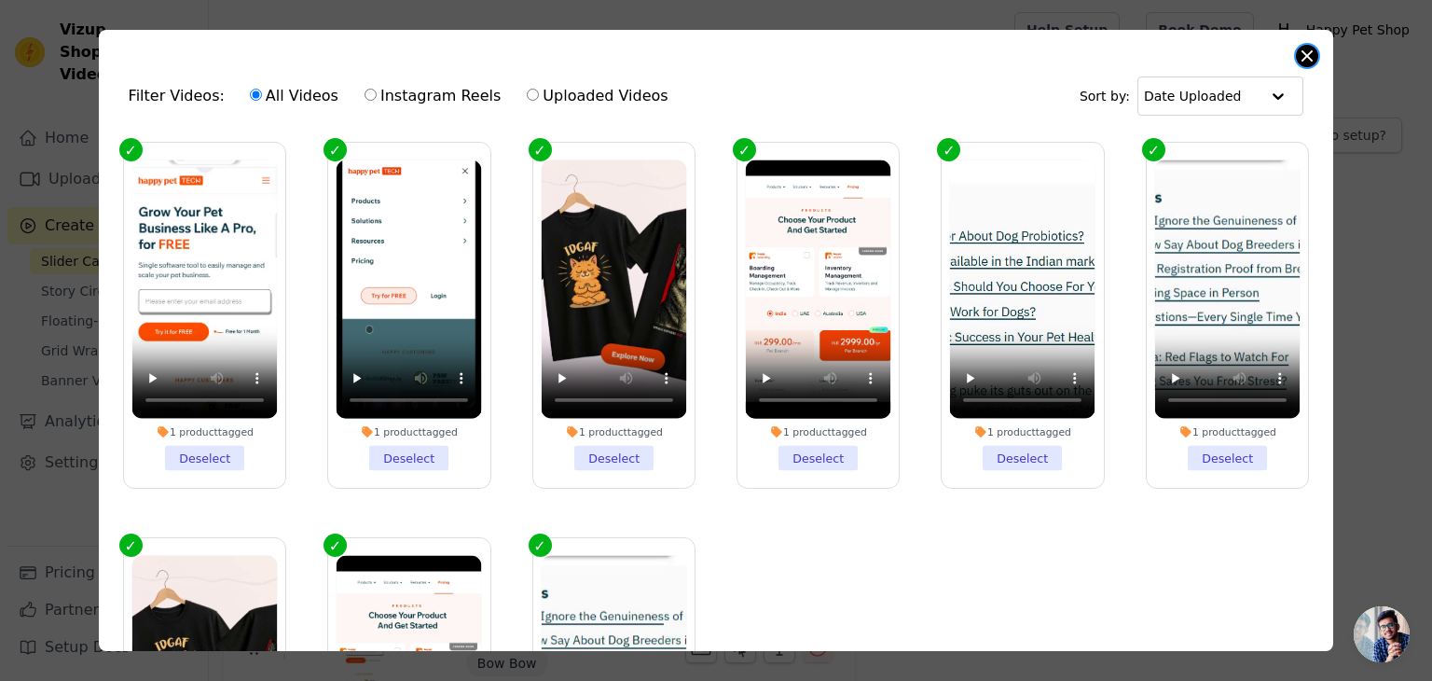
click at [1312, 54] on button "Close modal" at bounding box center [1307, 56] width 22 height 22
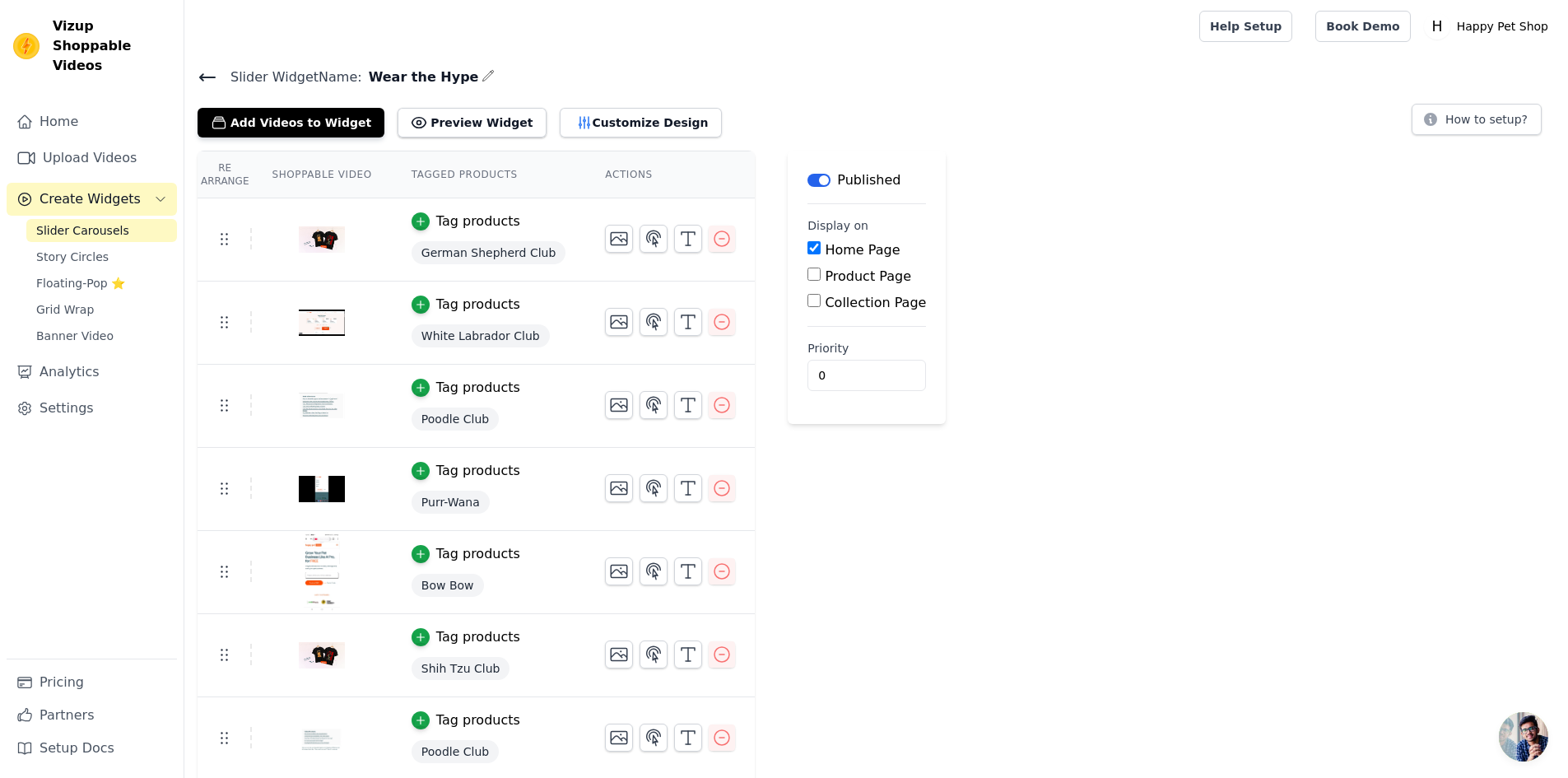
click at [215, 72] on icon at bounding box center [207, 77] width 19 height 19
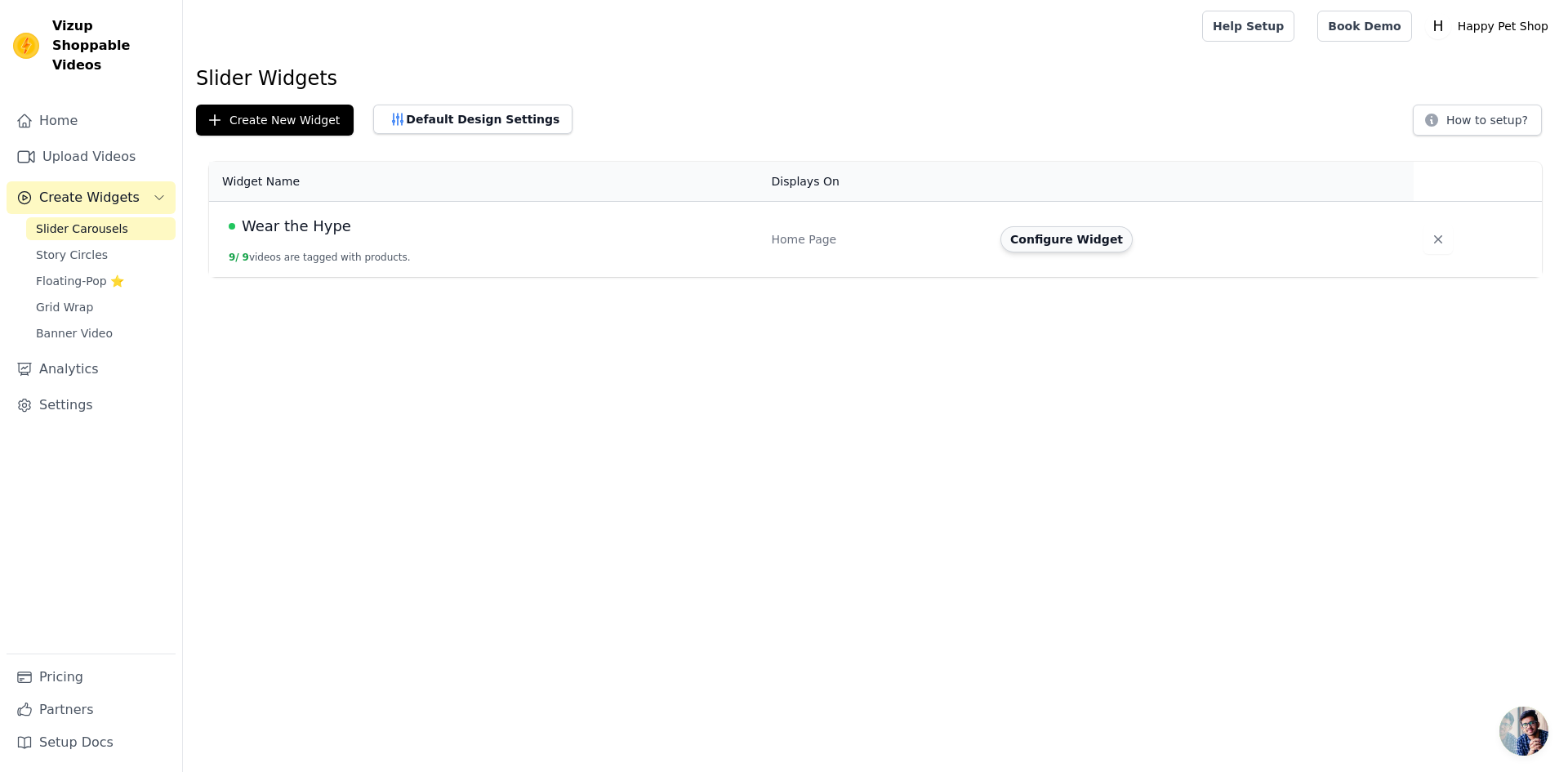
click at [1039, 237] on button "Configure Widget" at bounding box center [1066, 239] width 132 height 26
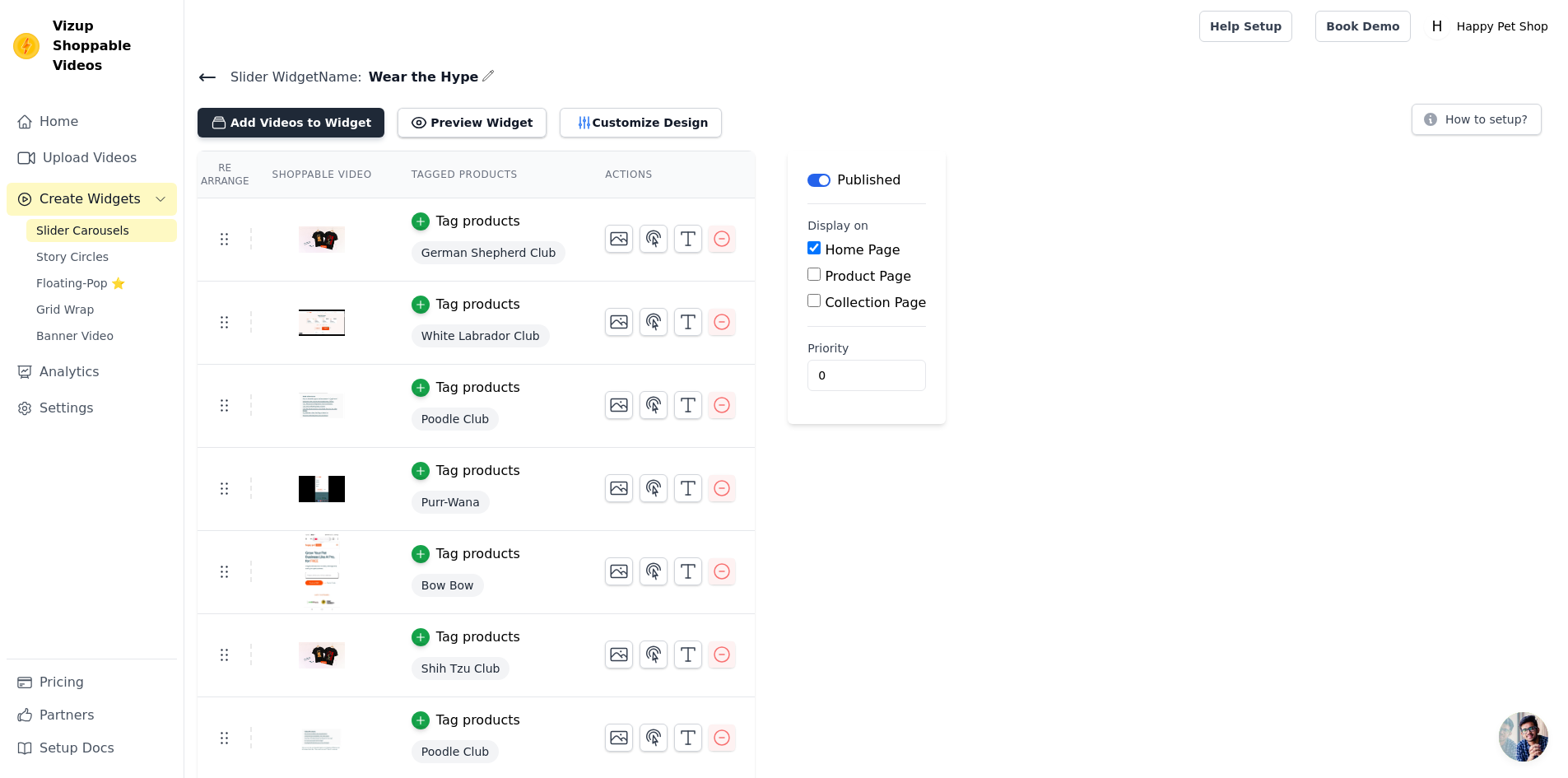
click at [271, 126] on button "Add Videos to Widget" at bounding box center [291, 123] width 187 height 30
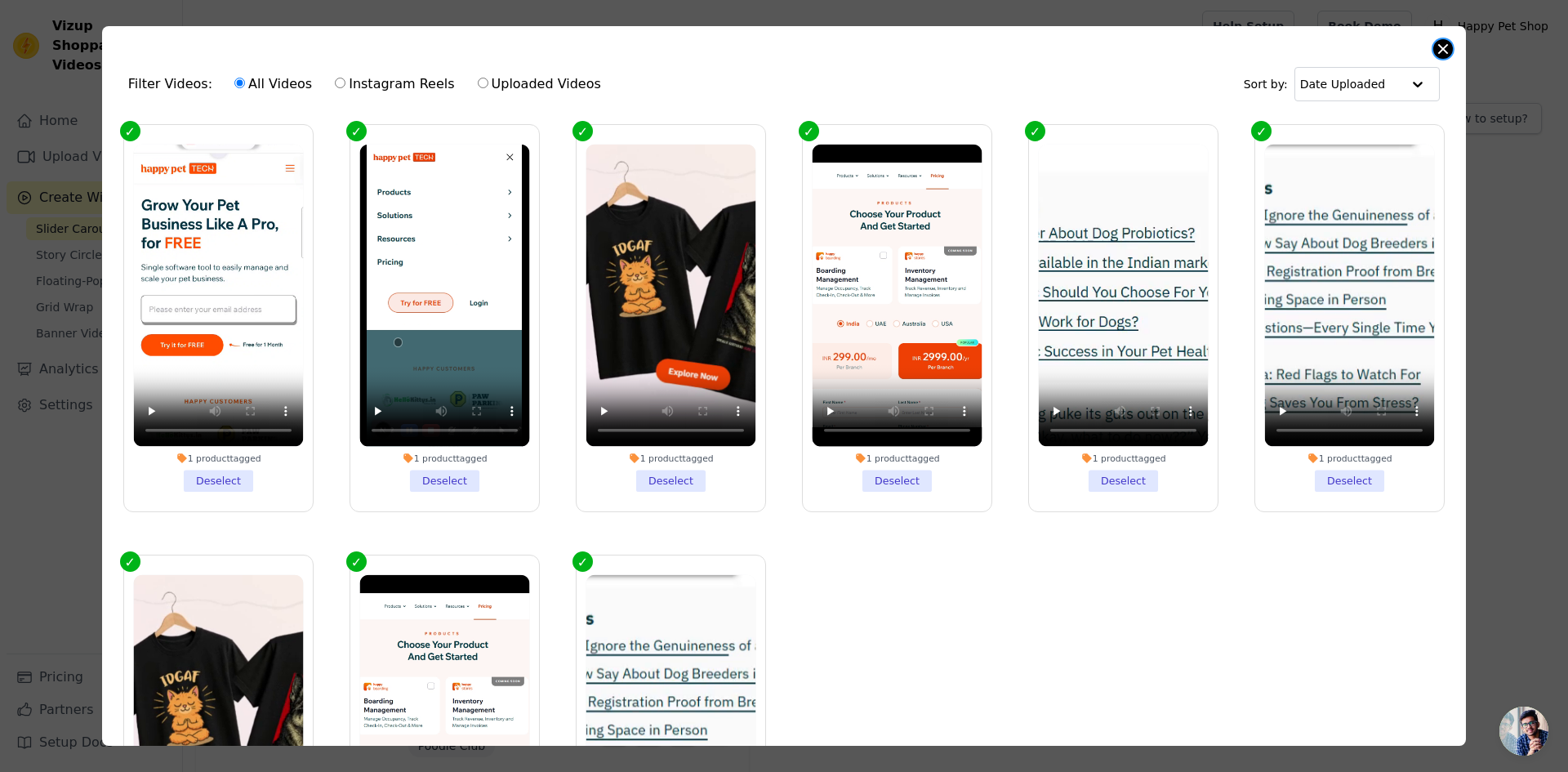
click at [1446, 52] on button "Close modal" at bounding box center [1443, 49] width 19 height 19
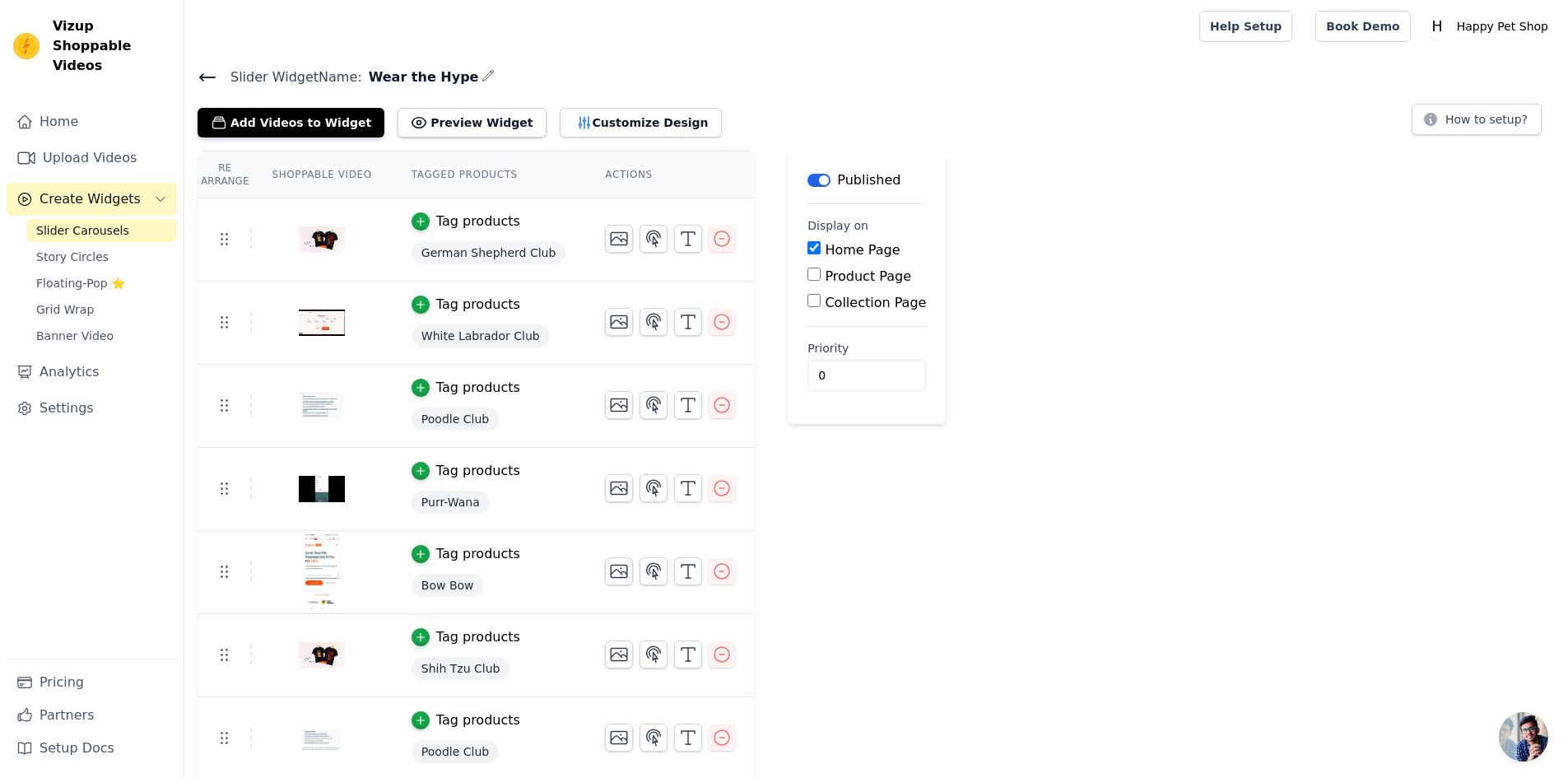
click at [1028, 111] on div "Add Videos to Widget Preview Widget Customize Design How to setup?" at bounding box center [877, 119] width 1358 height 36
click at [316, 118] on button "Add Videos to Widget" at bounding box center [291, 123] width 187 height 30
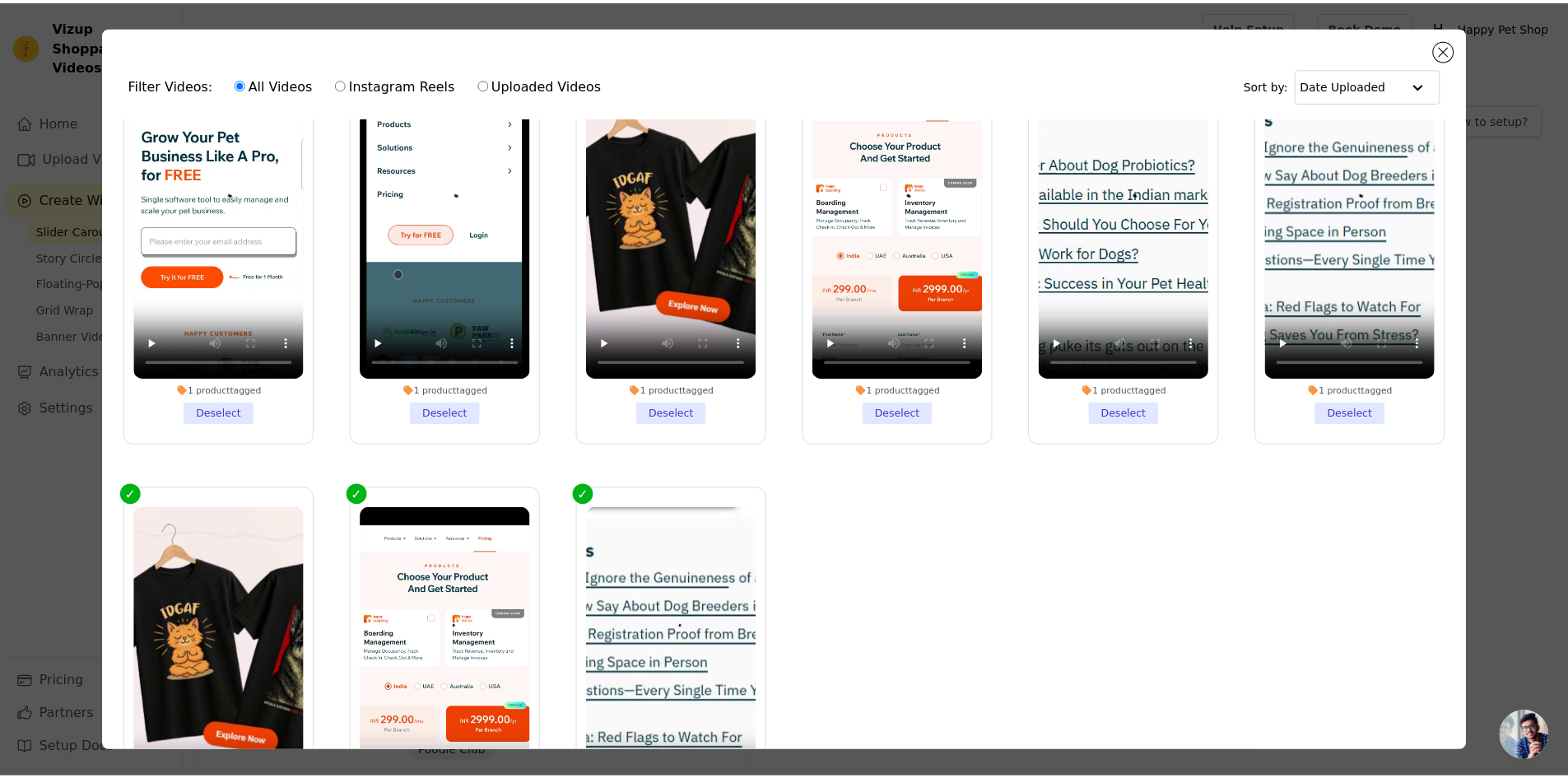
scroll to position [139, 0]
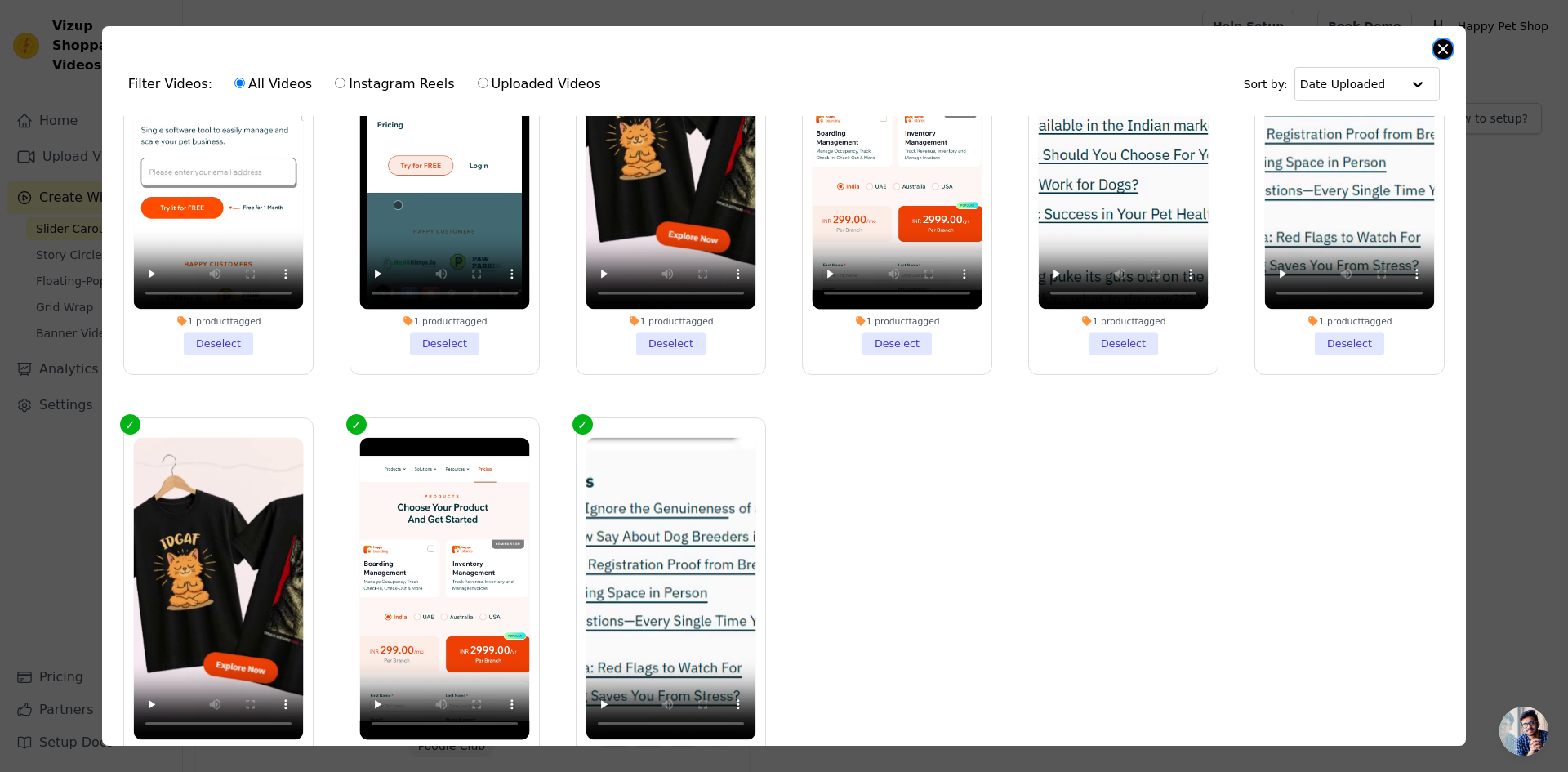
click at [1439, 49] on button "Close modal" at bounding box center [1443, 49] width 19 height 19
